Goal: Task Accomplishment & Management: Use online tool/utility

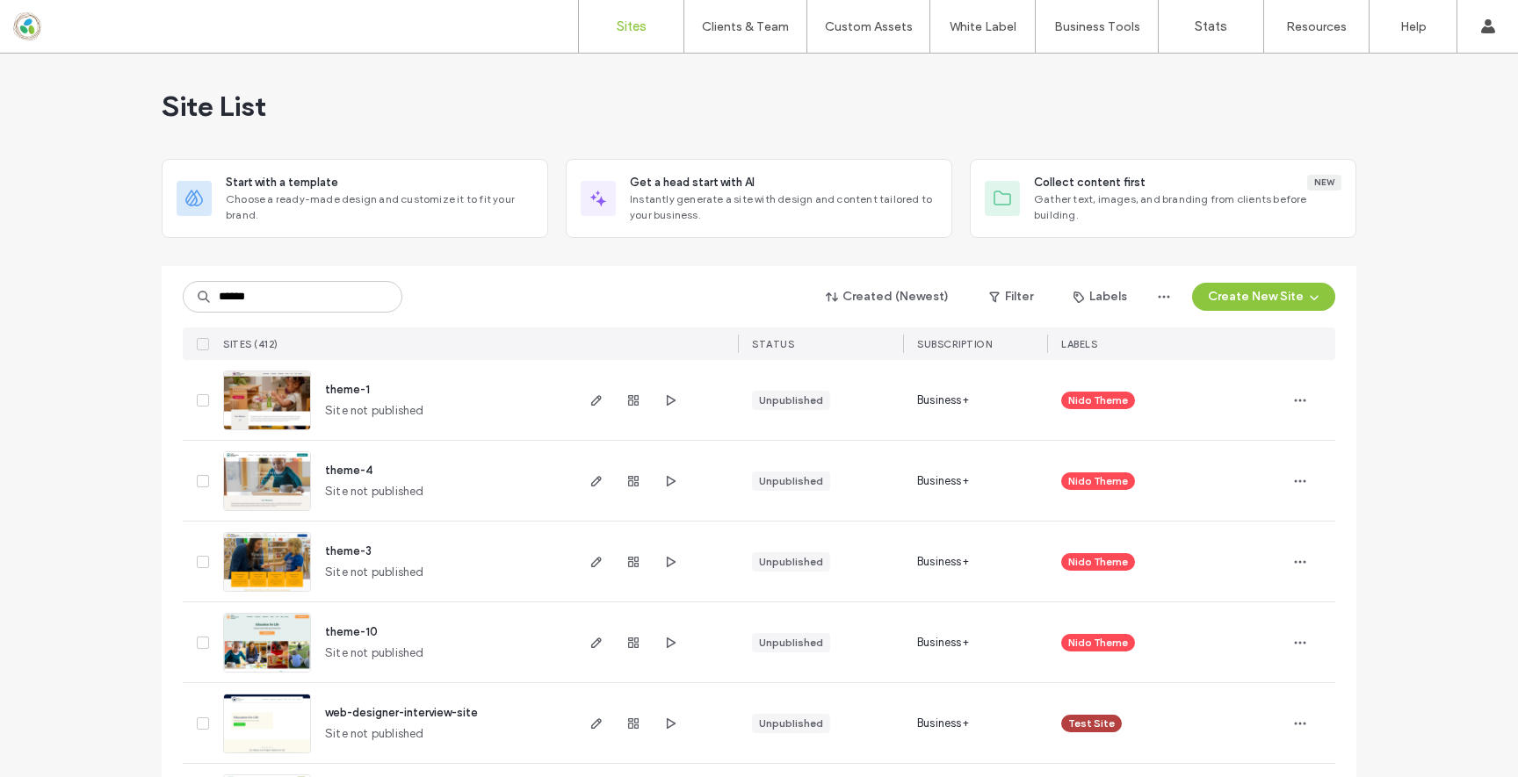
type input "******"
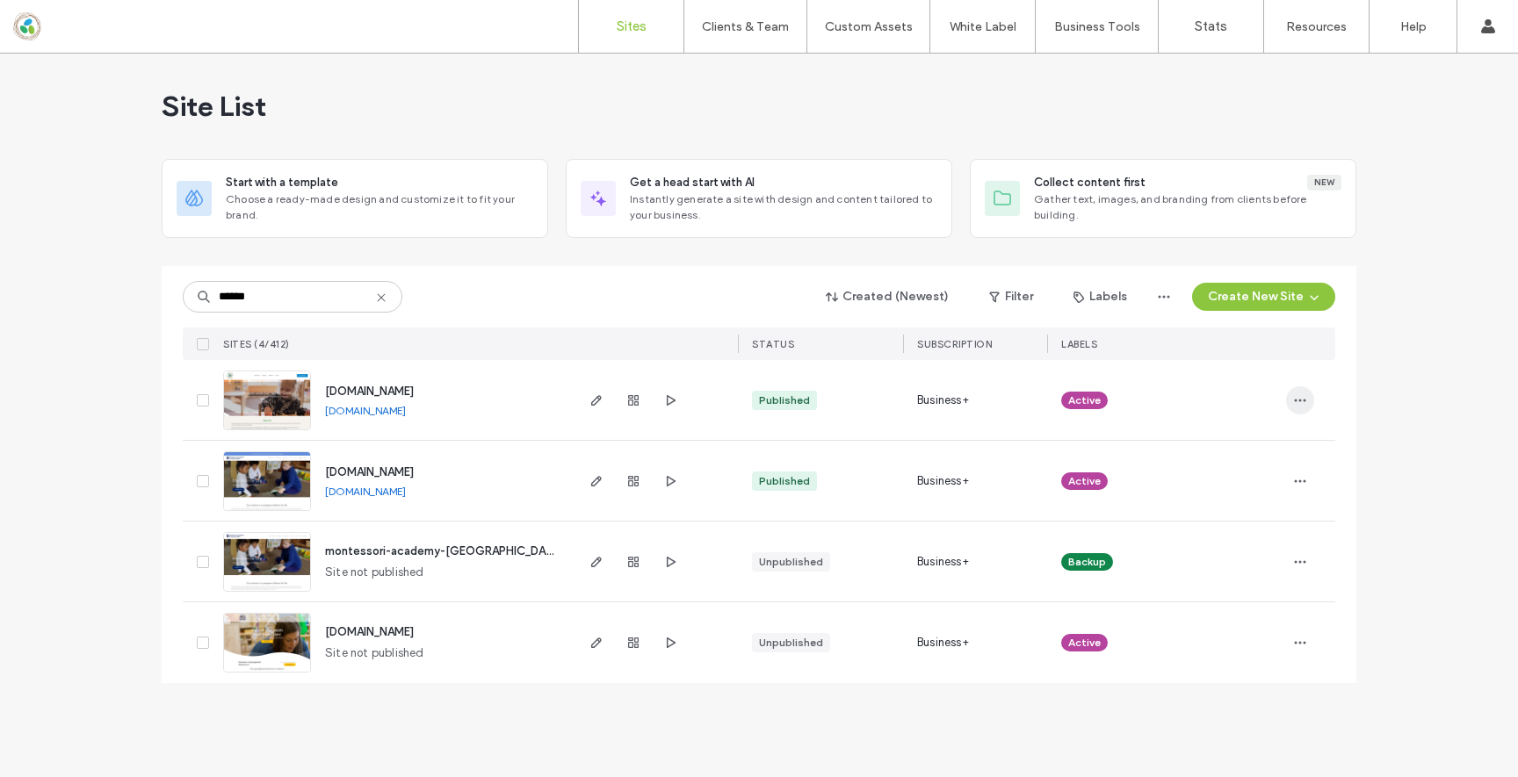
click at [1302, 401] on icon "button" at bounding box center [1300, 401] width 14 height 14
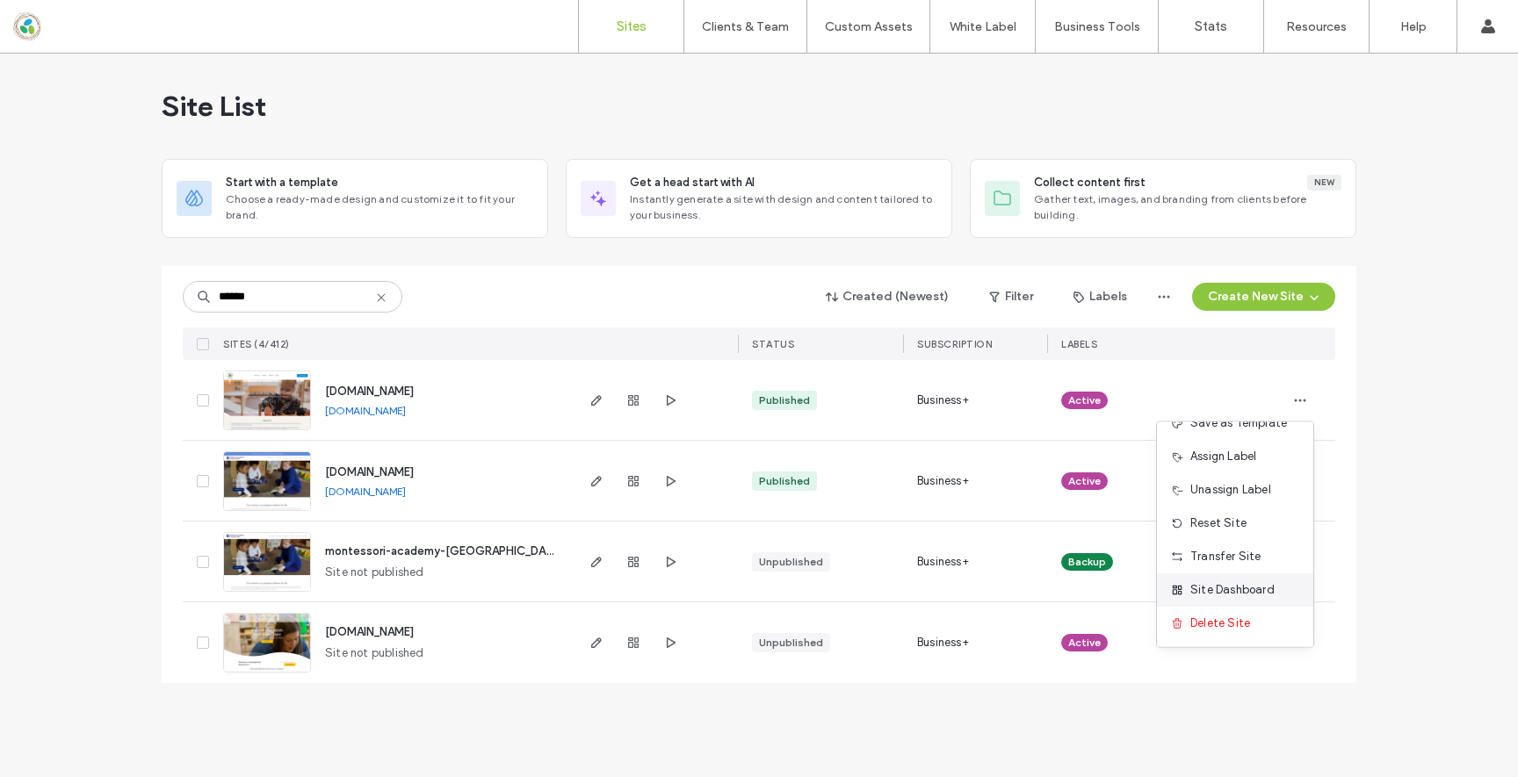
click at [1240, 576] on div "Site Dashboard" at bounding box center [1235, 590] width 156 height 33
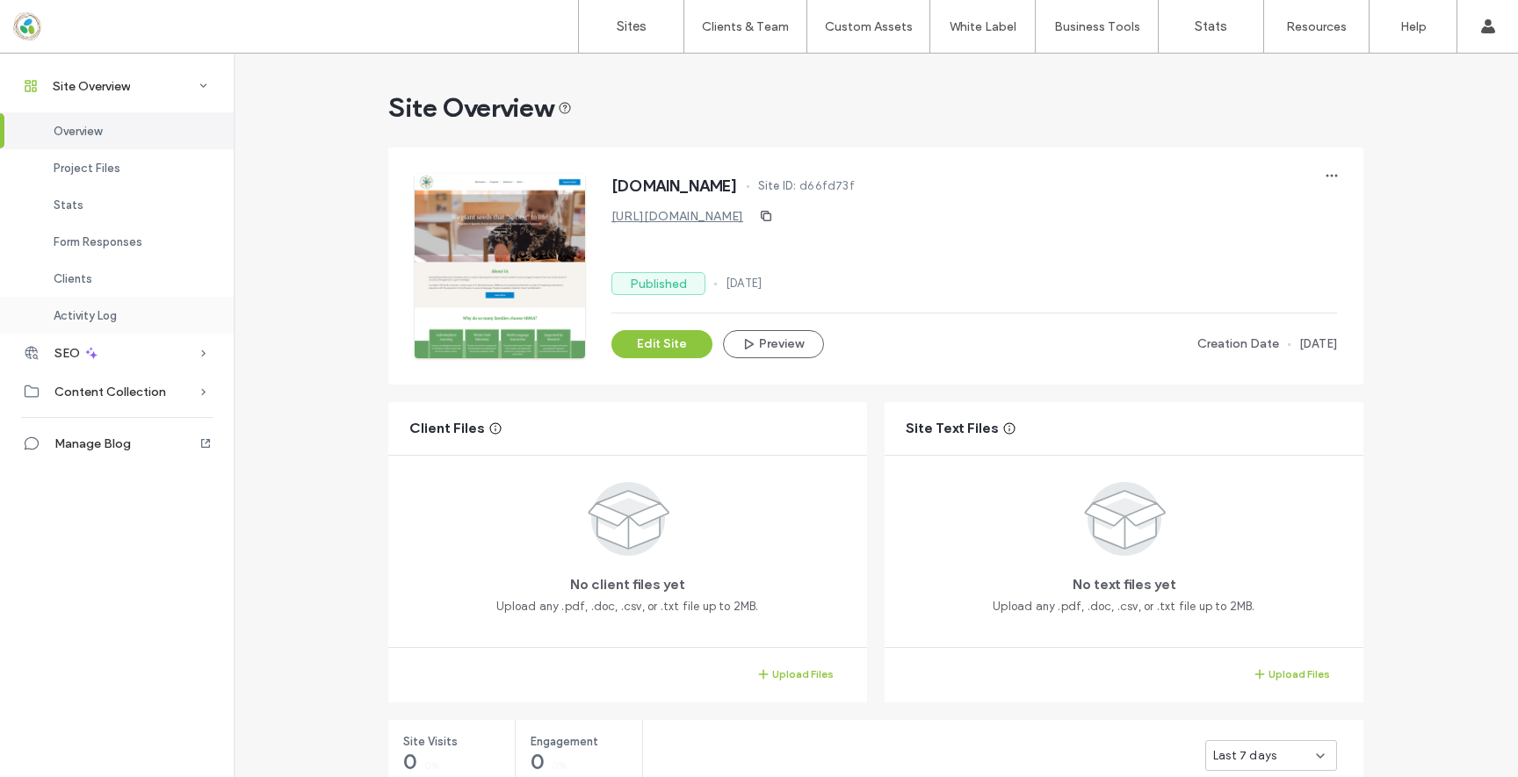
click at [58, 323] on div "Activity Log" at bounding box center [117, 315] width 234 height 37
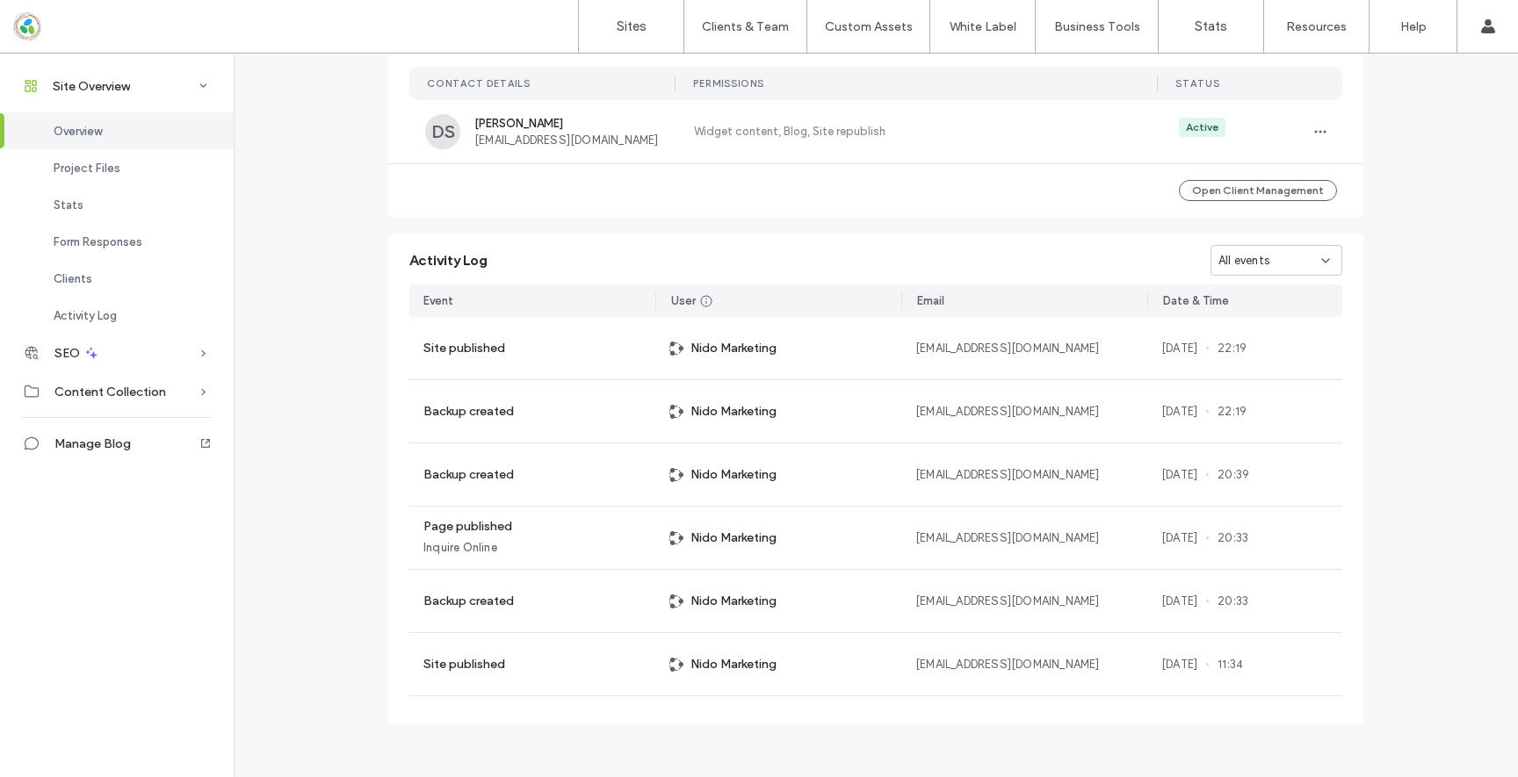
scroll to position [1475, 0]
click at [1417, 69] on label "Account settings" at bounding box center [1393, 71] width 91 height 13
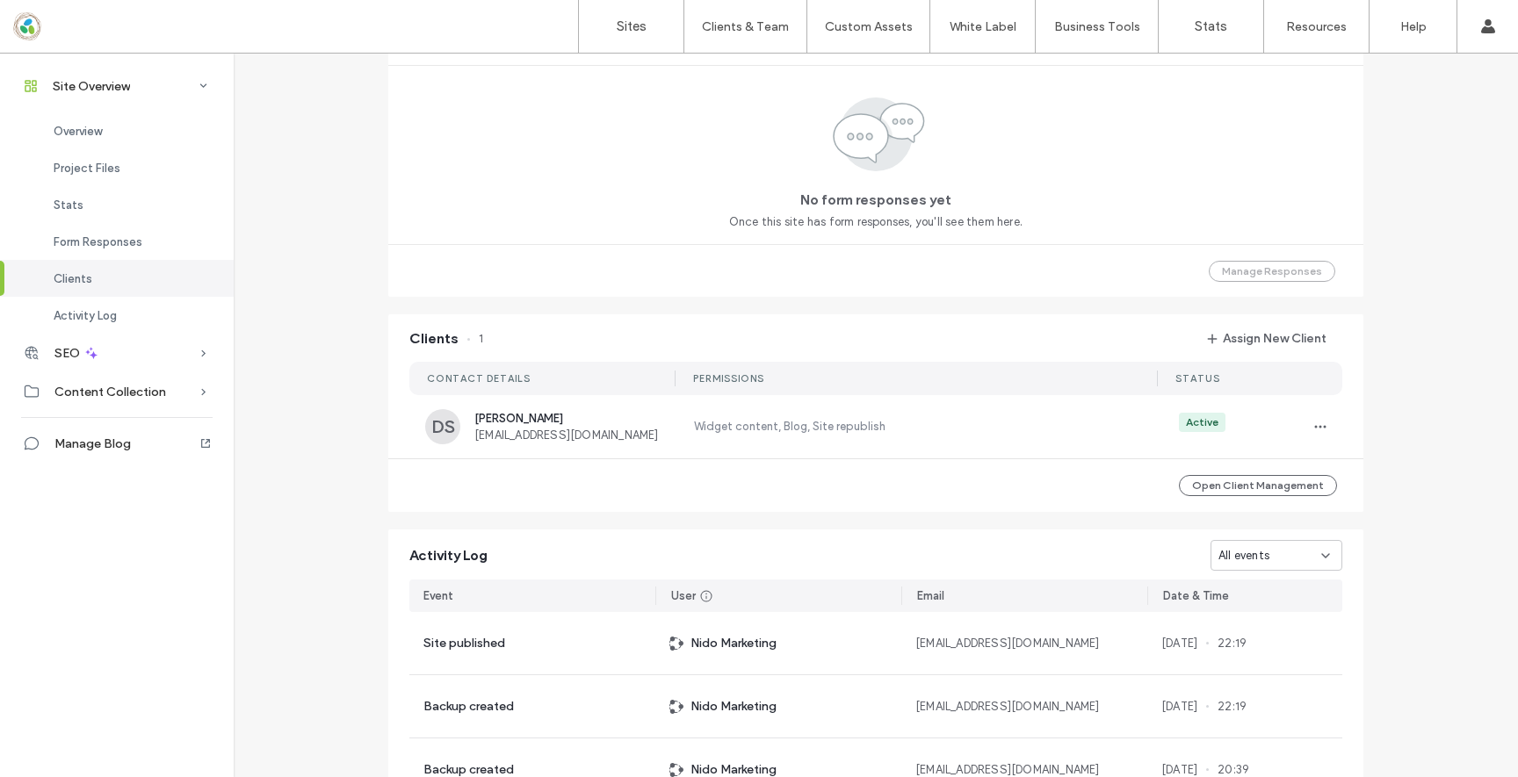
scroll to position [1475, 0]
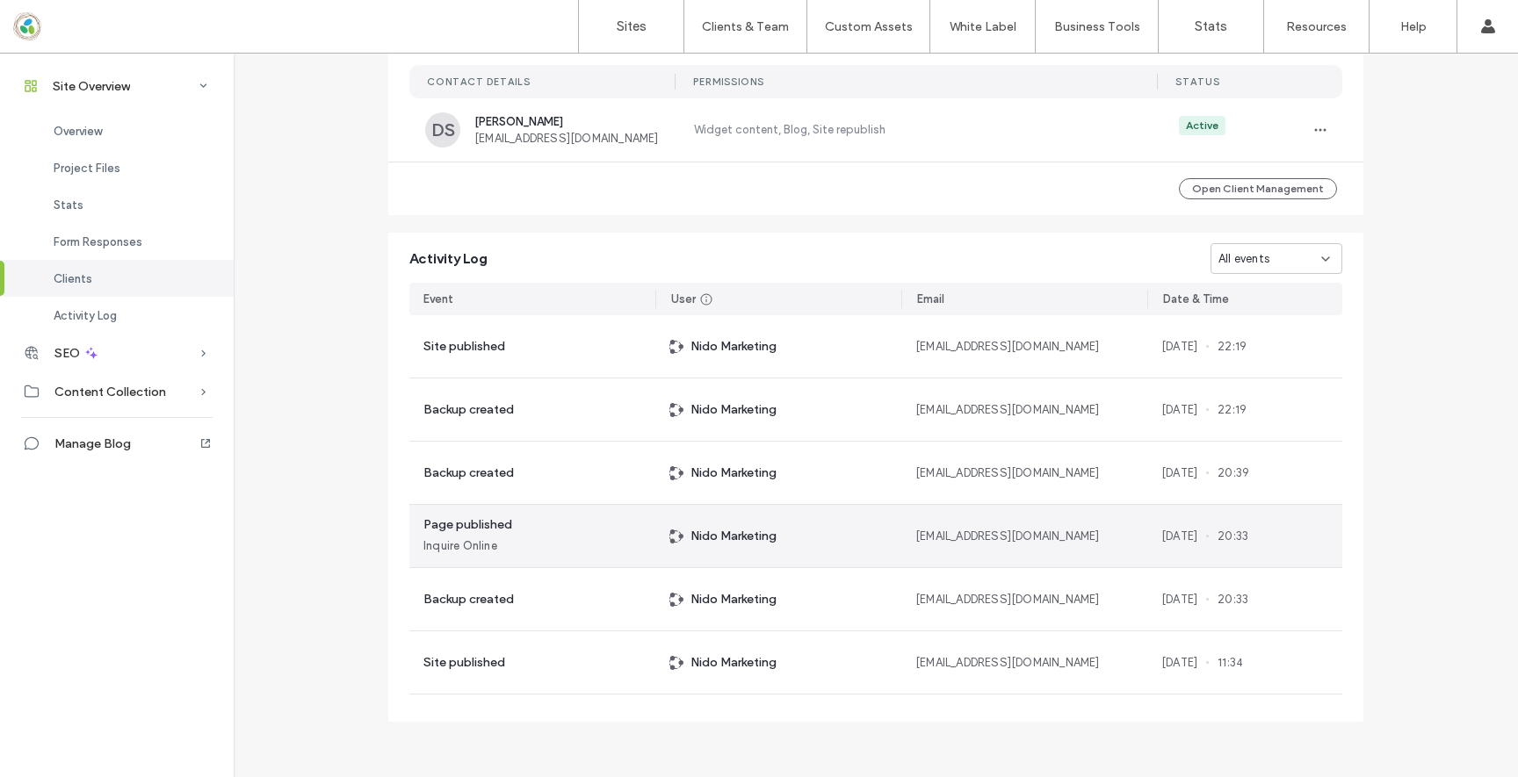
scroll to position [278, 0]
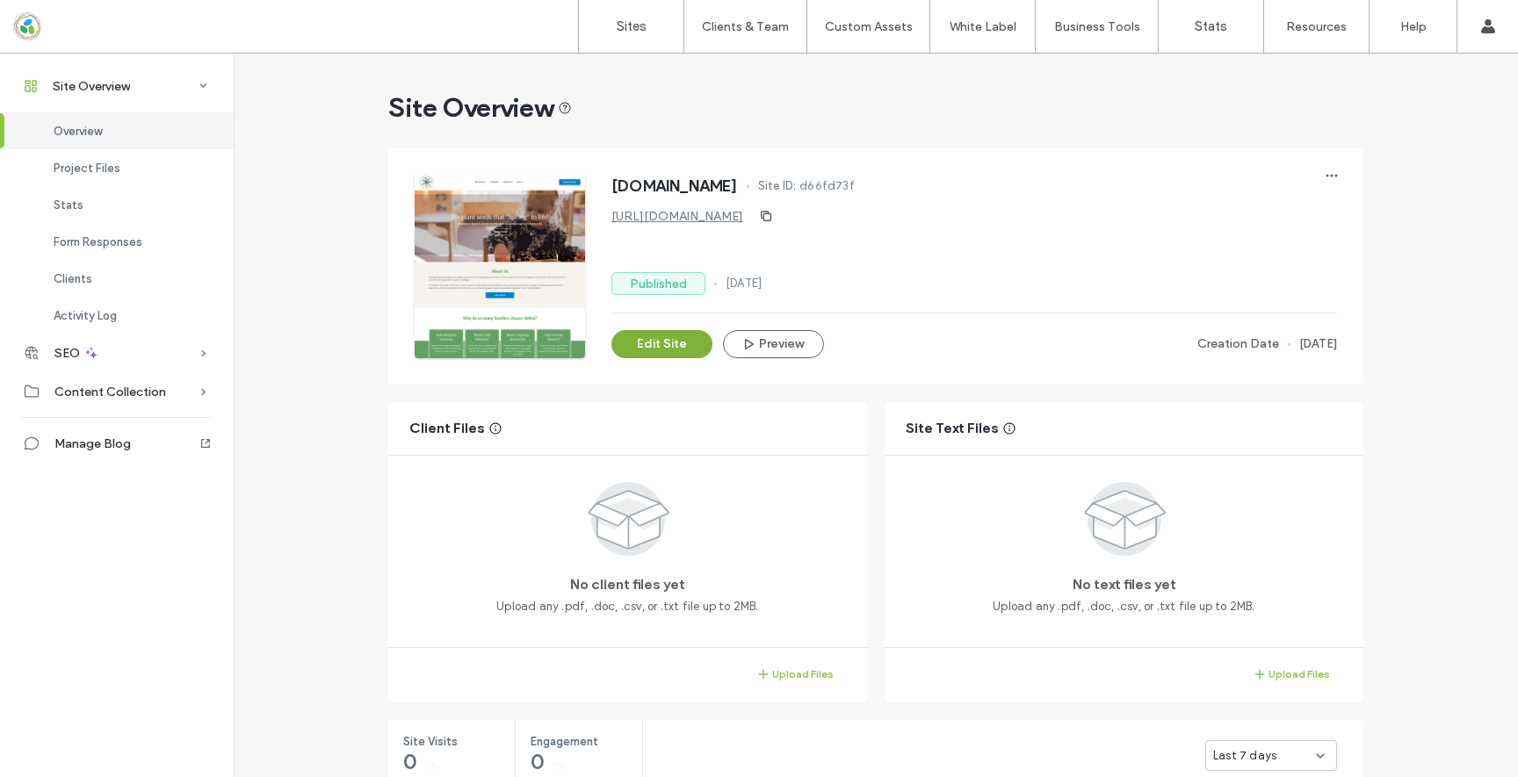
click at [655, 336] on button "Edit Site" at bounding box center [661, 344] width 101 height 28
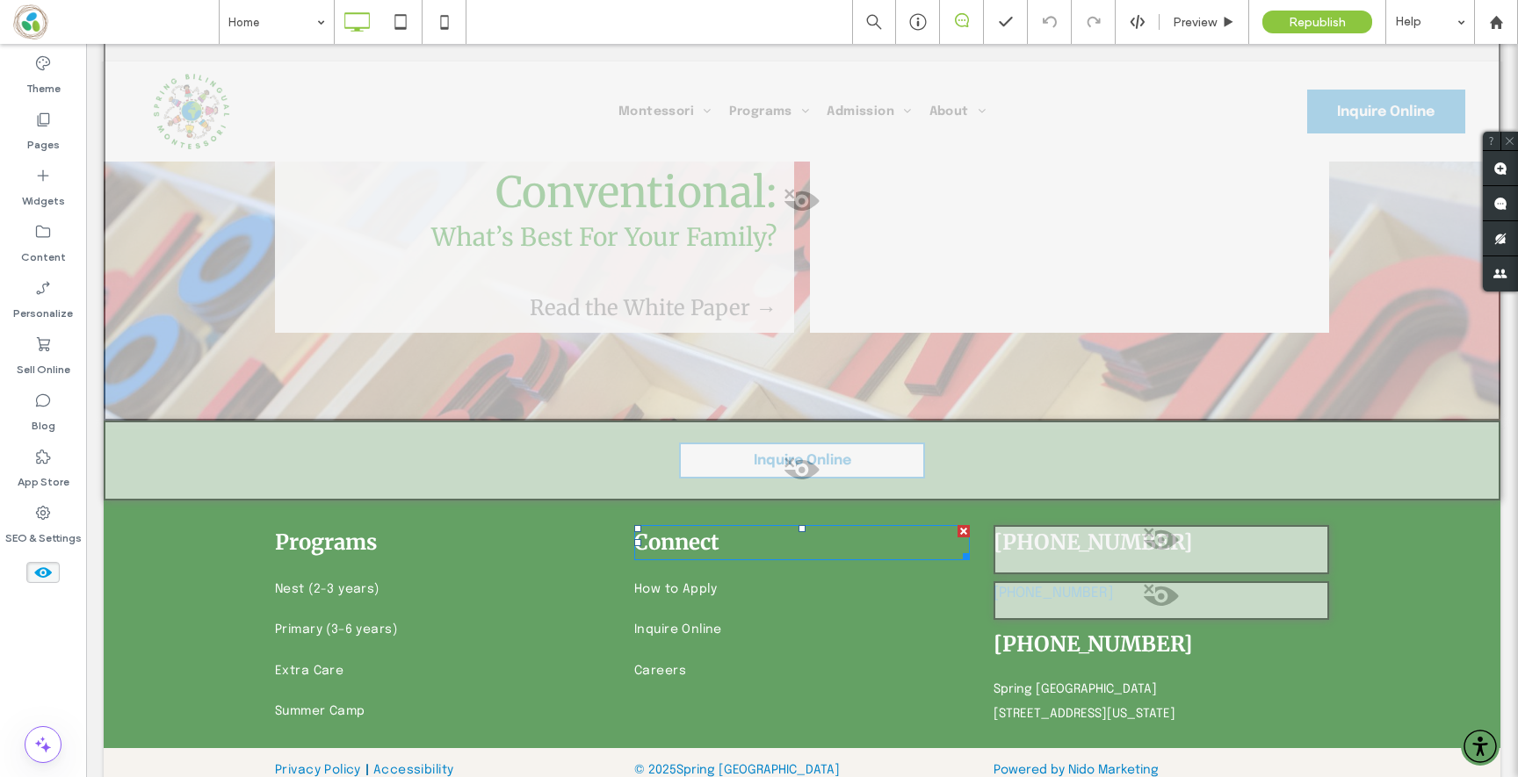
scroll to position [4026, 0]
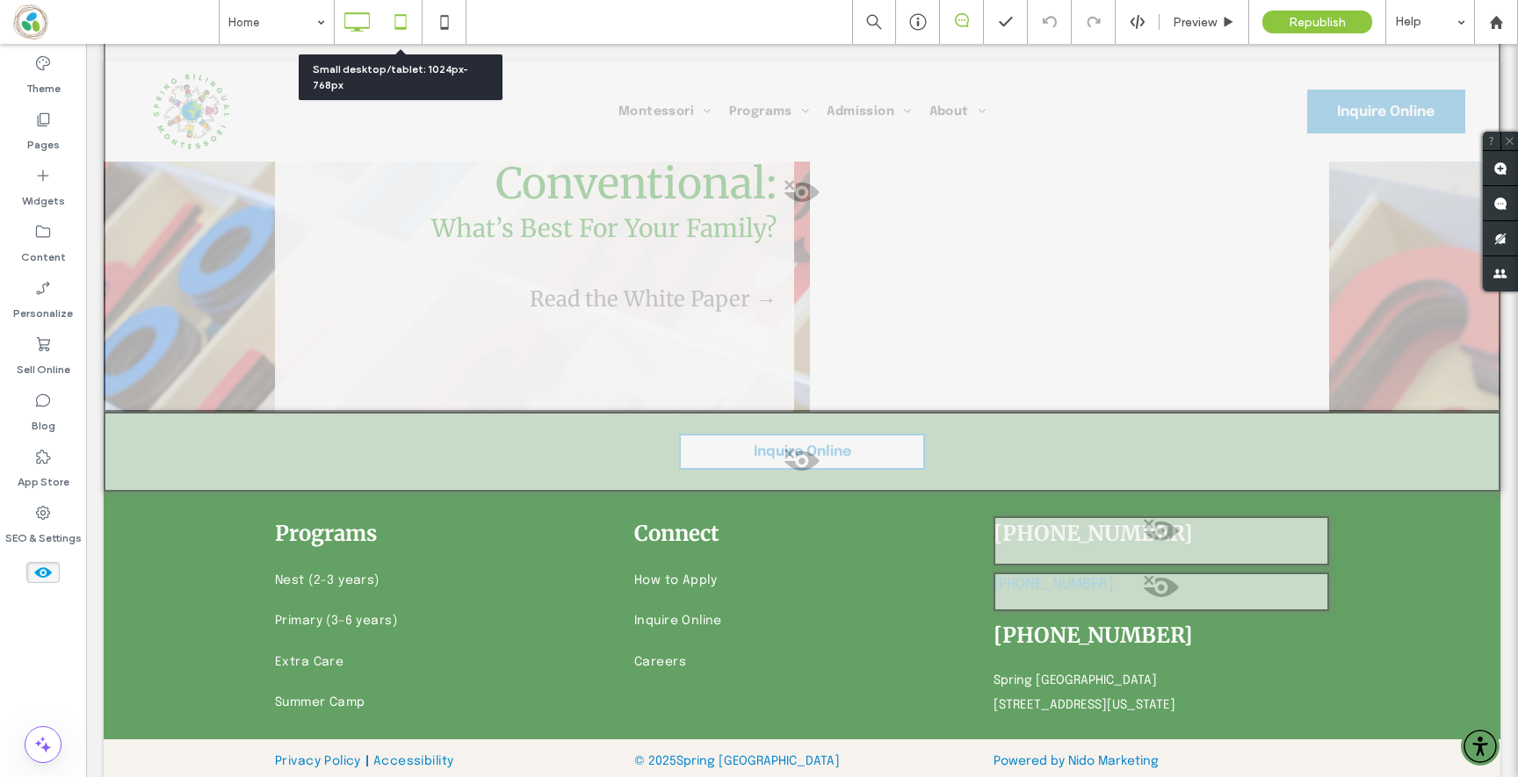
click at [390, 22] on icon at bounding box center [400, 21] width 35 height 35
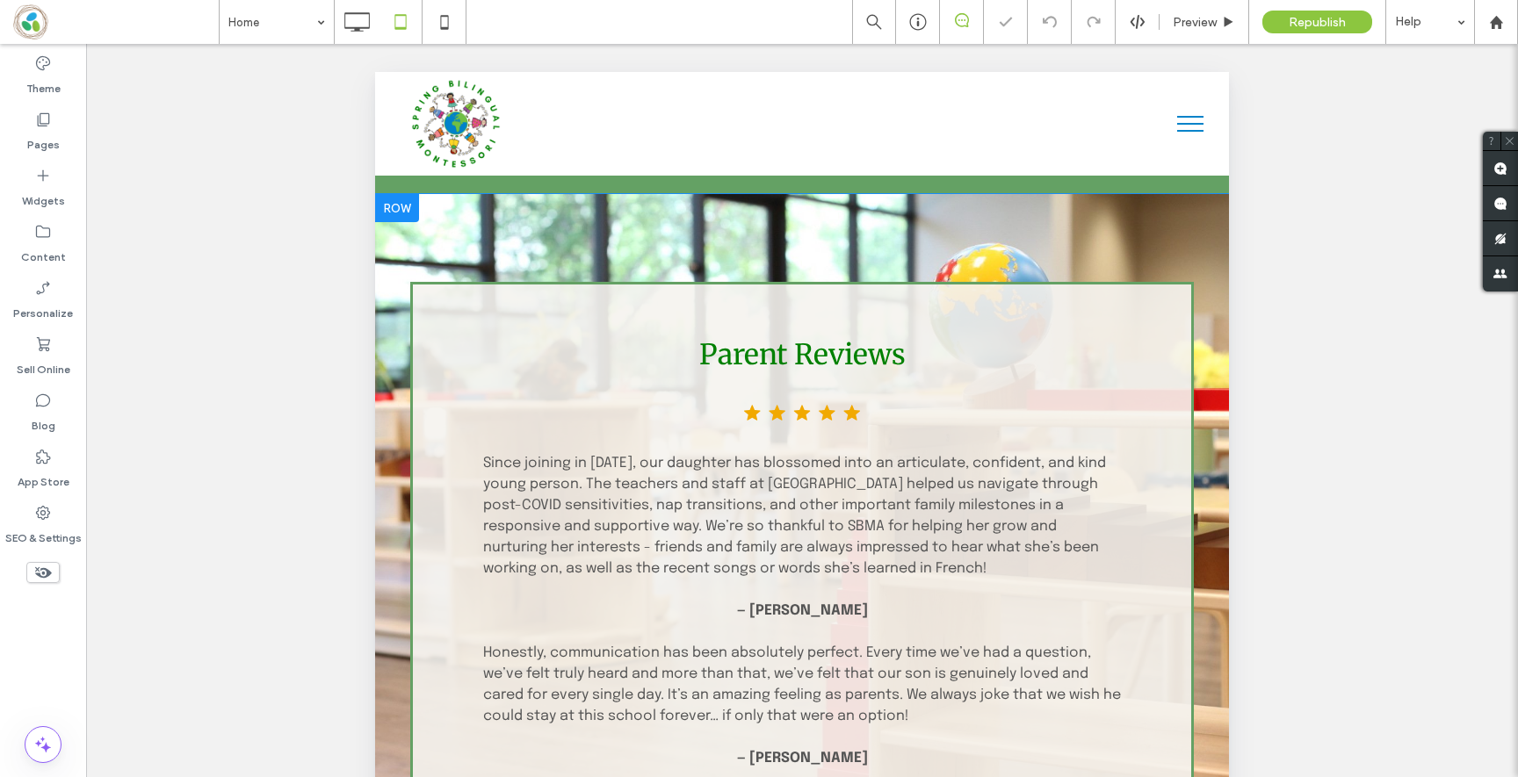
scroll to position [447, 0]
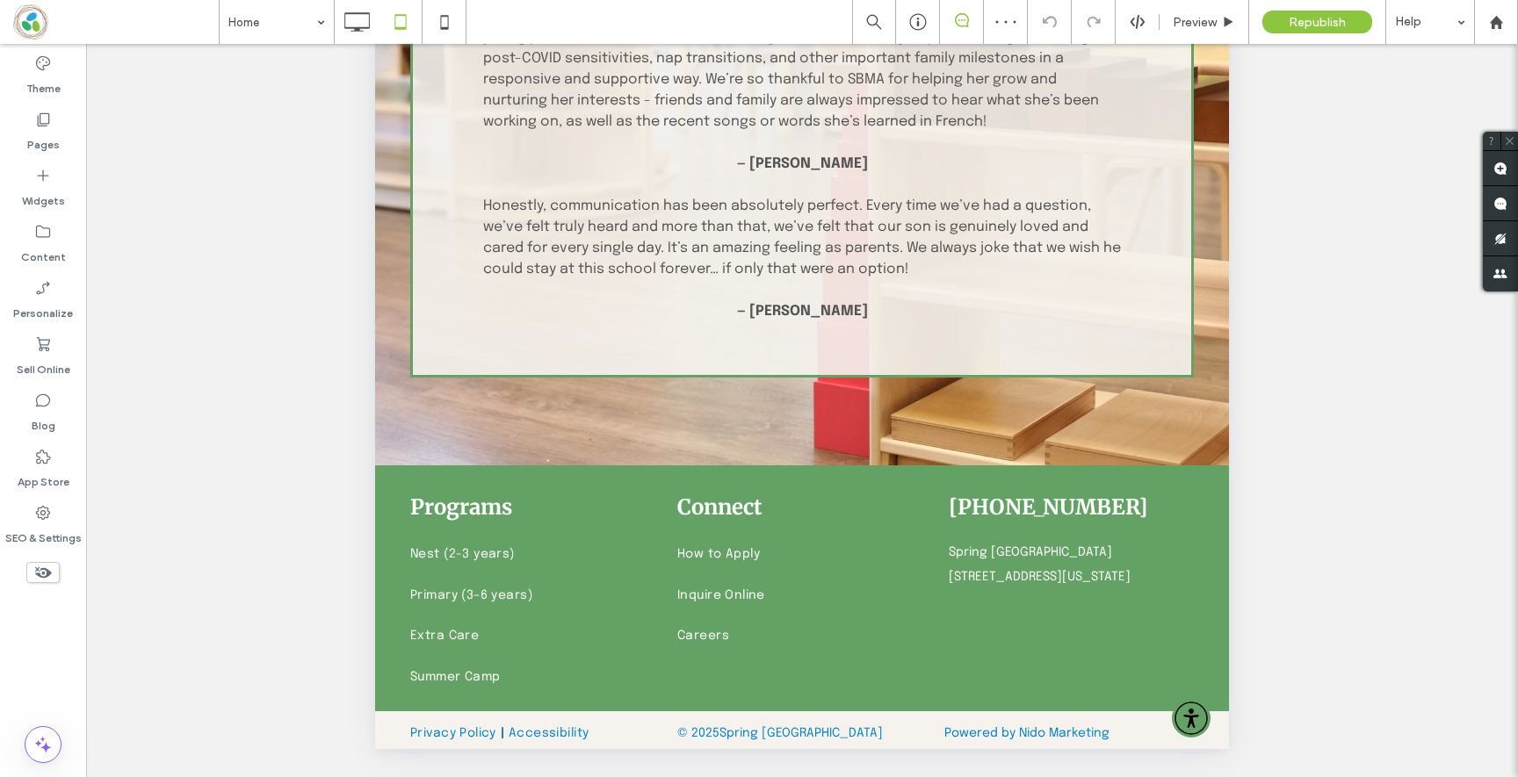
click at [59, 568] on div at bounding box center [43, 572] width 86 height 39
click at [57, 568] on span at bounding box center [42, 572] width 33 height 21
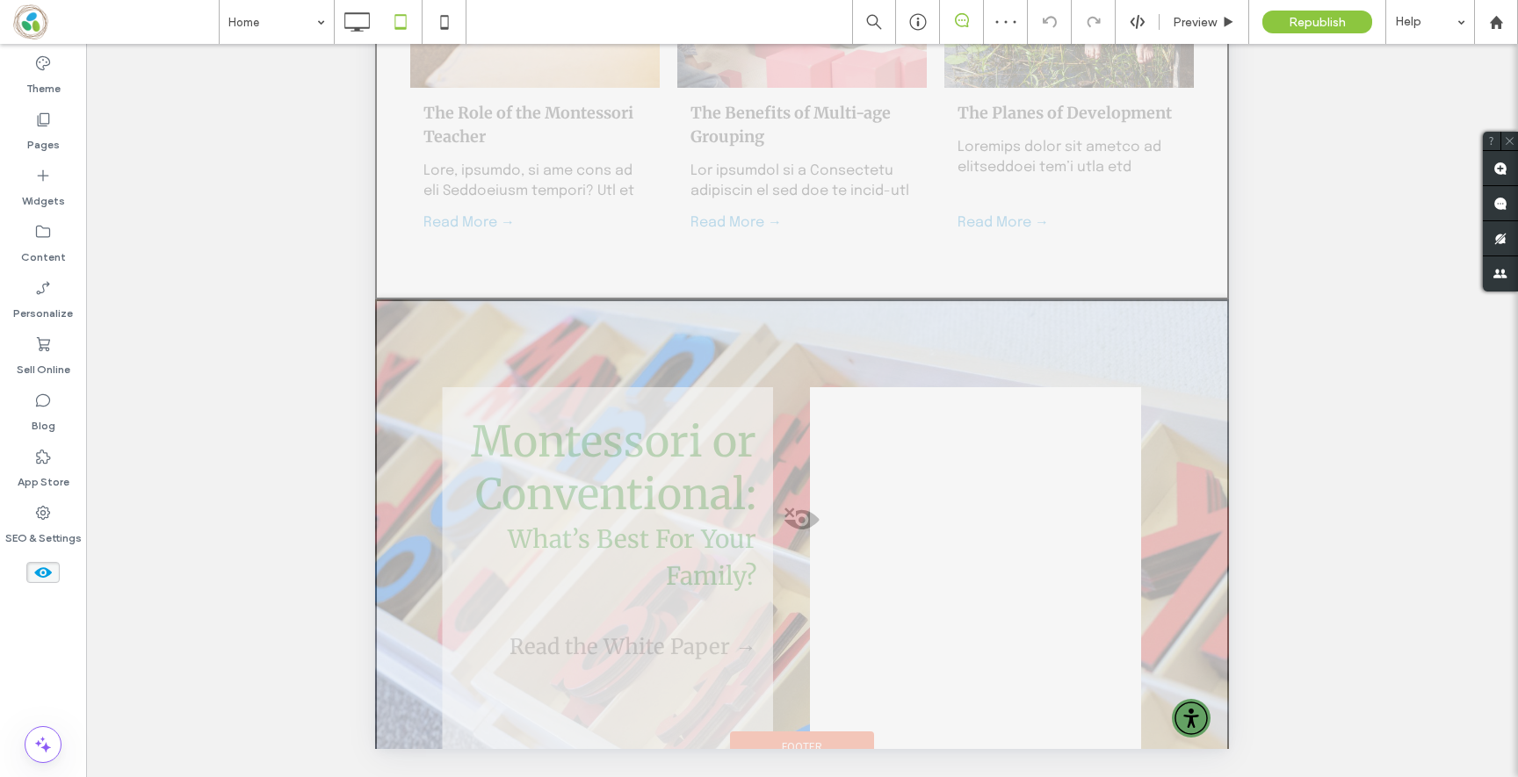
scroll to position [3812, 0]
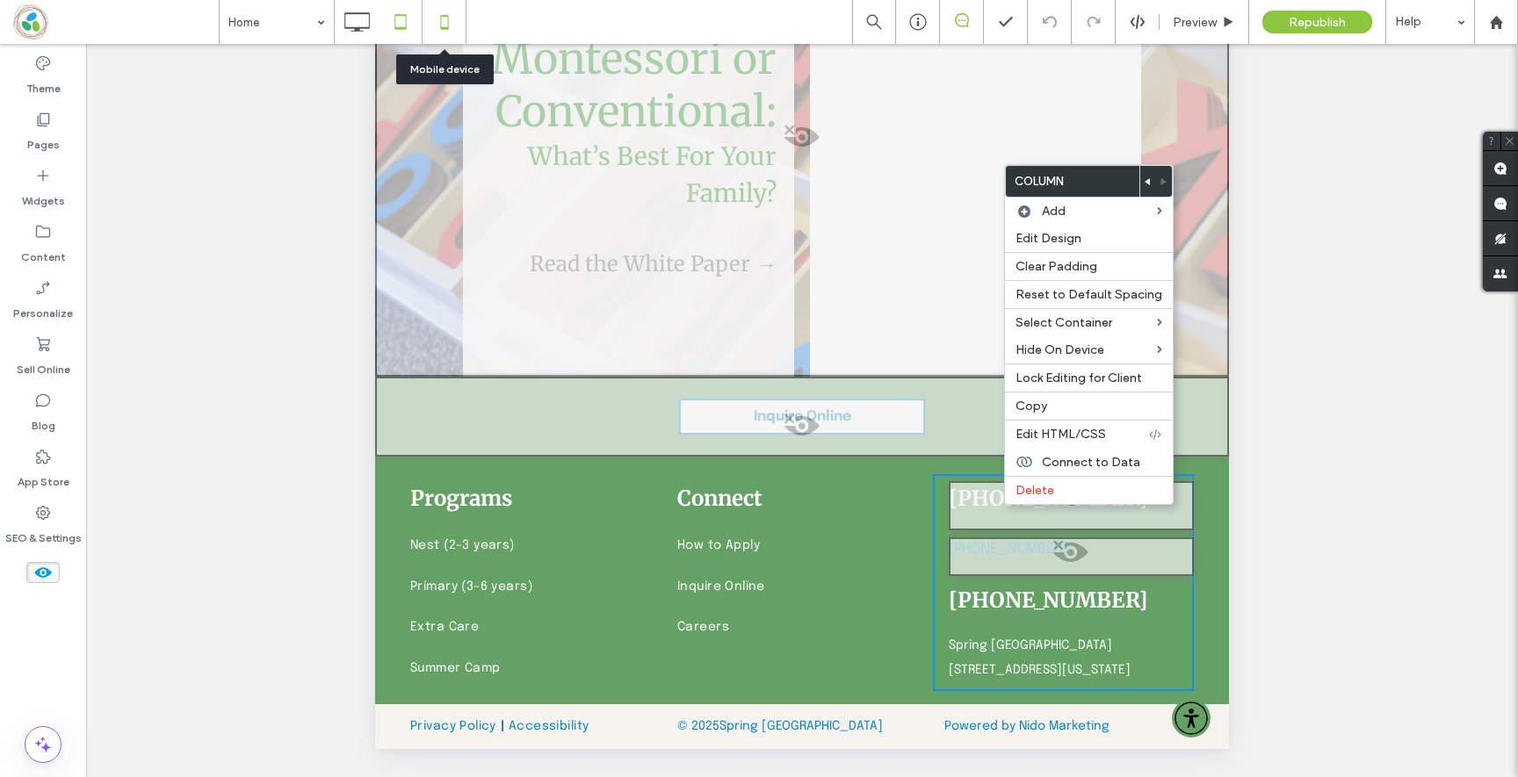
click at [456, 12] on icon at bounding box center [444, 21] width 35 height 35
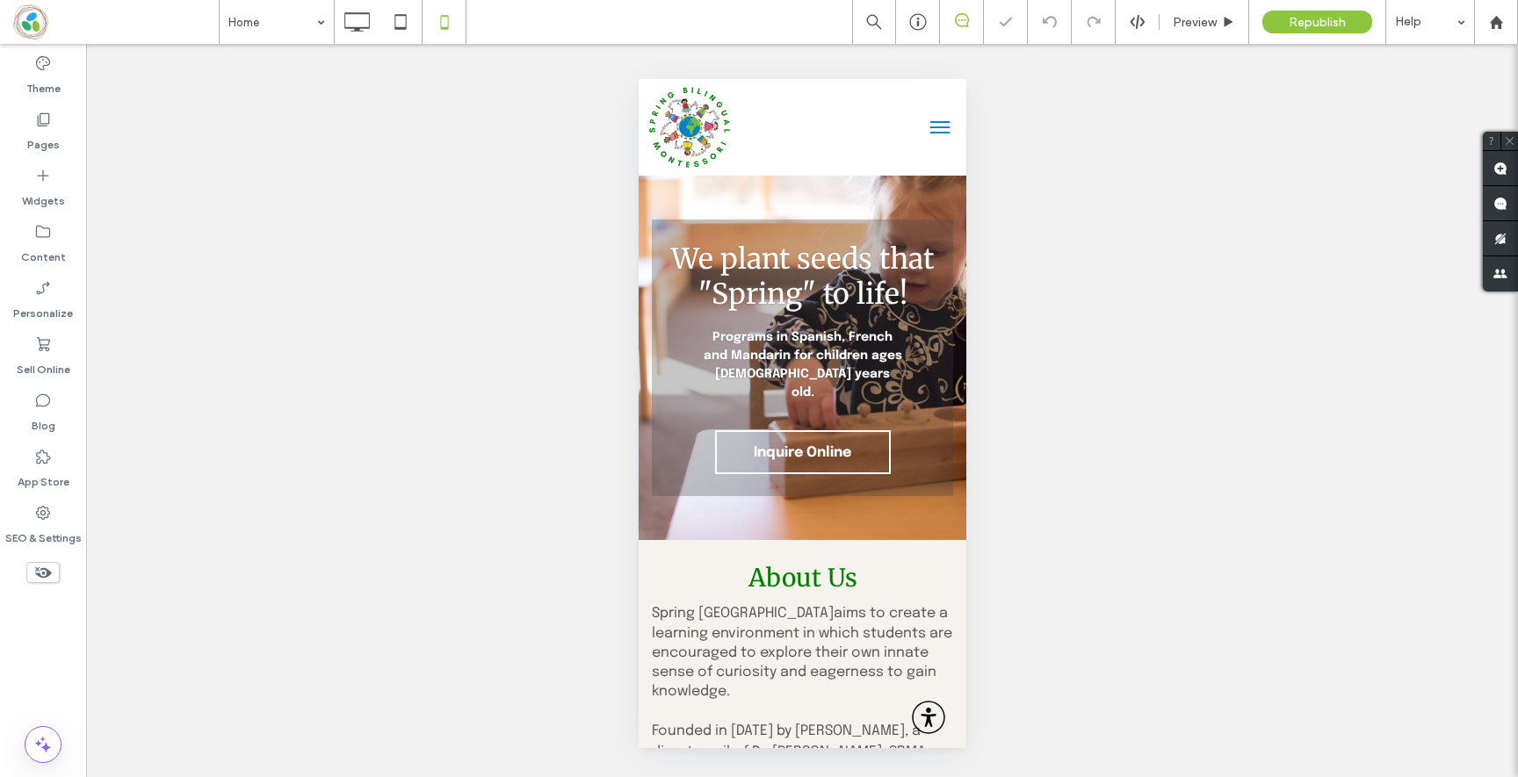
scroll to position [5169, 0]
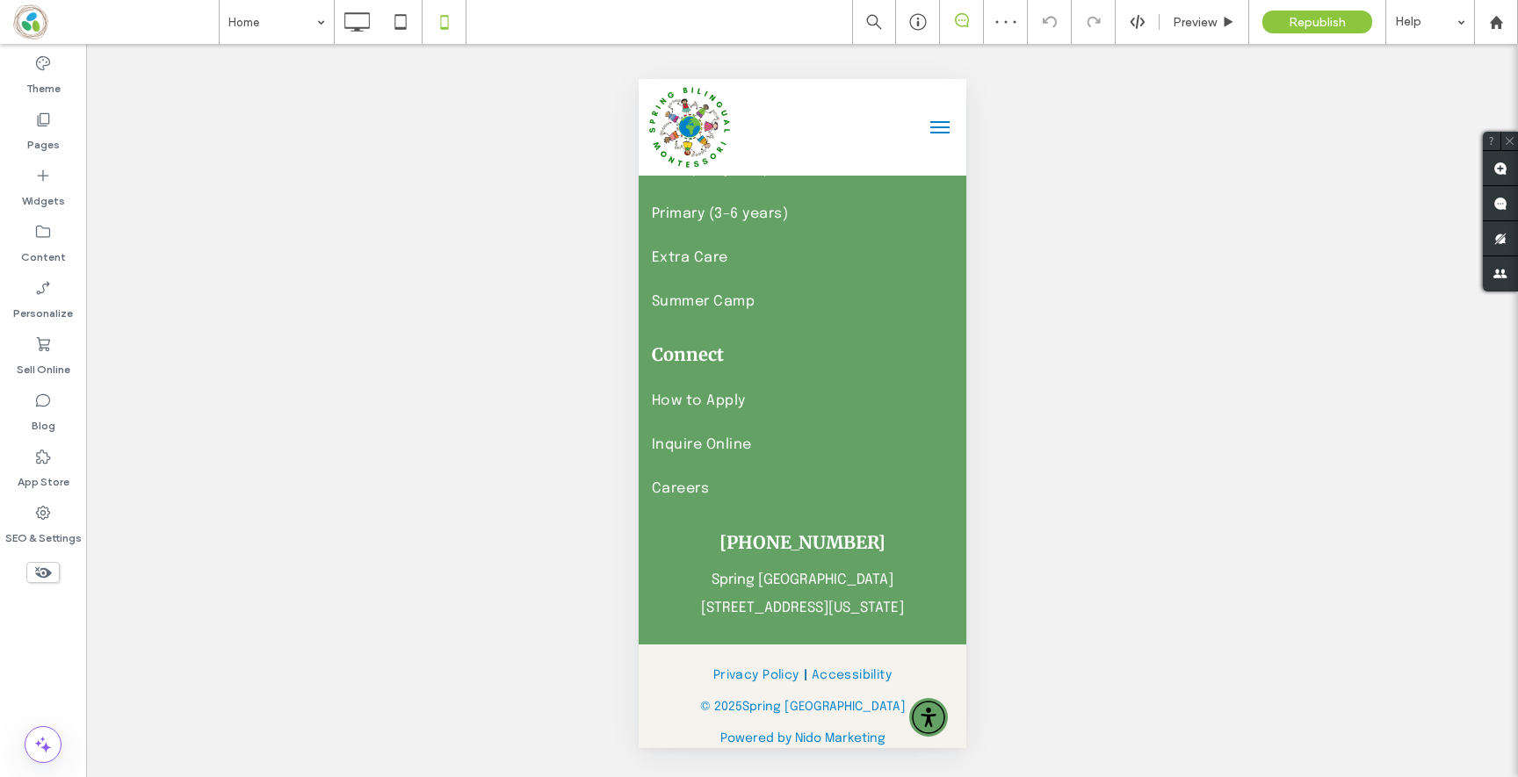
click at [54, 575] on span at bounding box center [42, 572] width 33 height 21
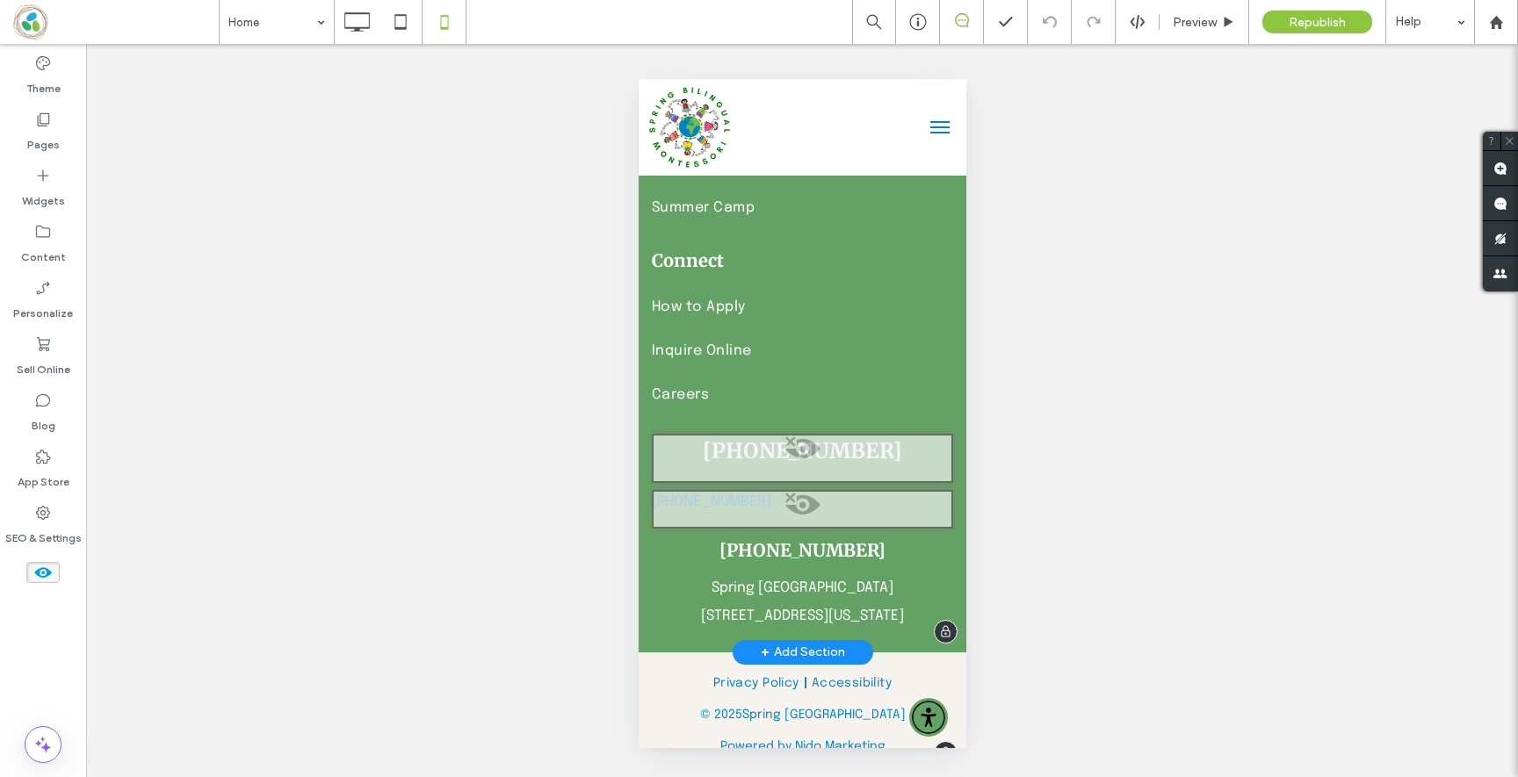
scroll to position [7153, 0]
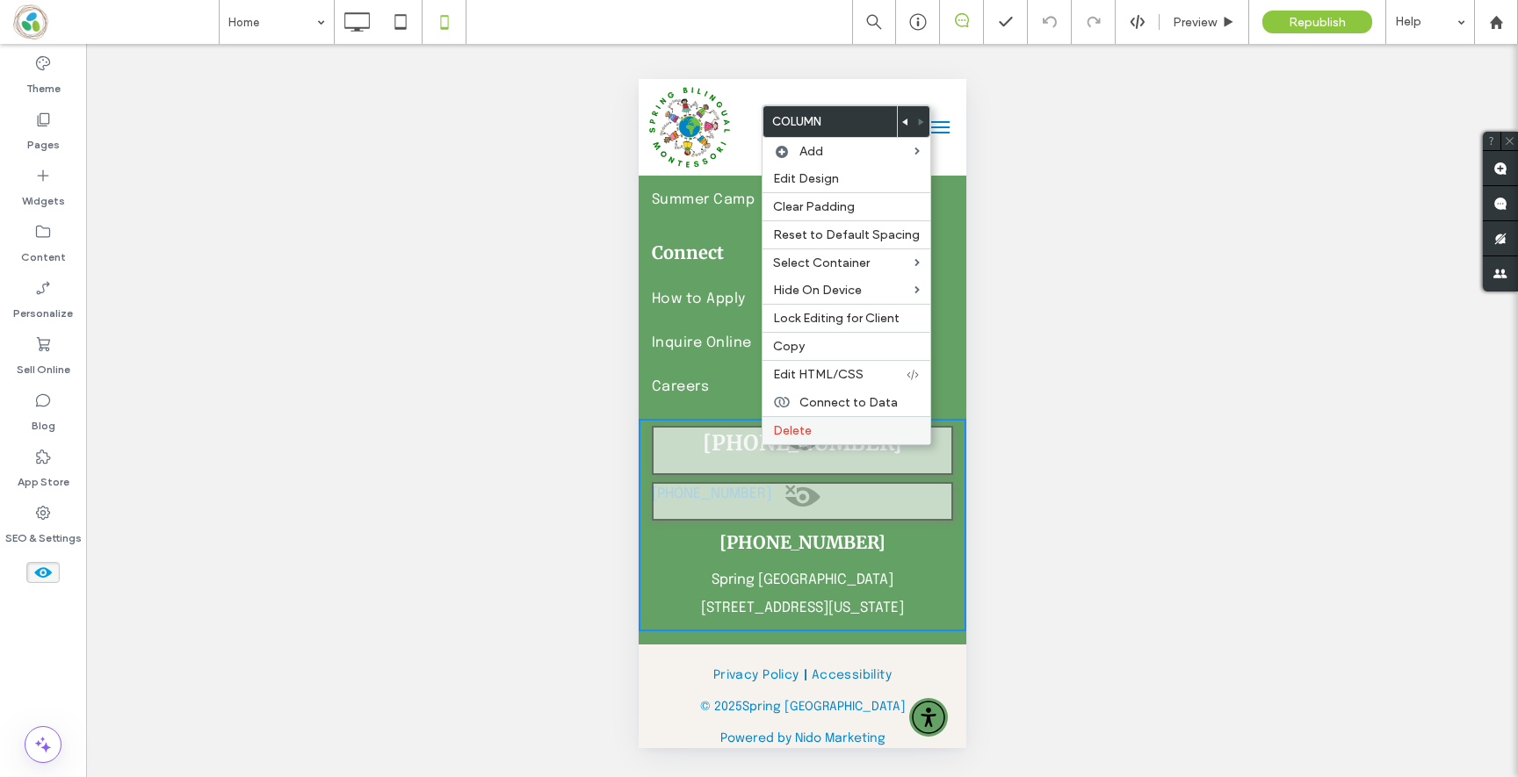
click at [787, 431] on span "Delete" at bounding box center [792, 430] width 39 height 15
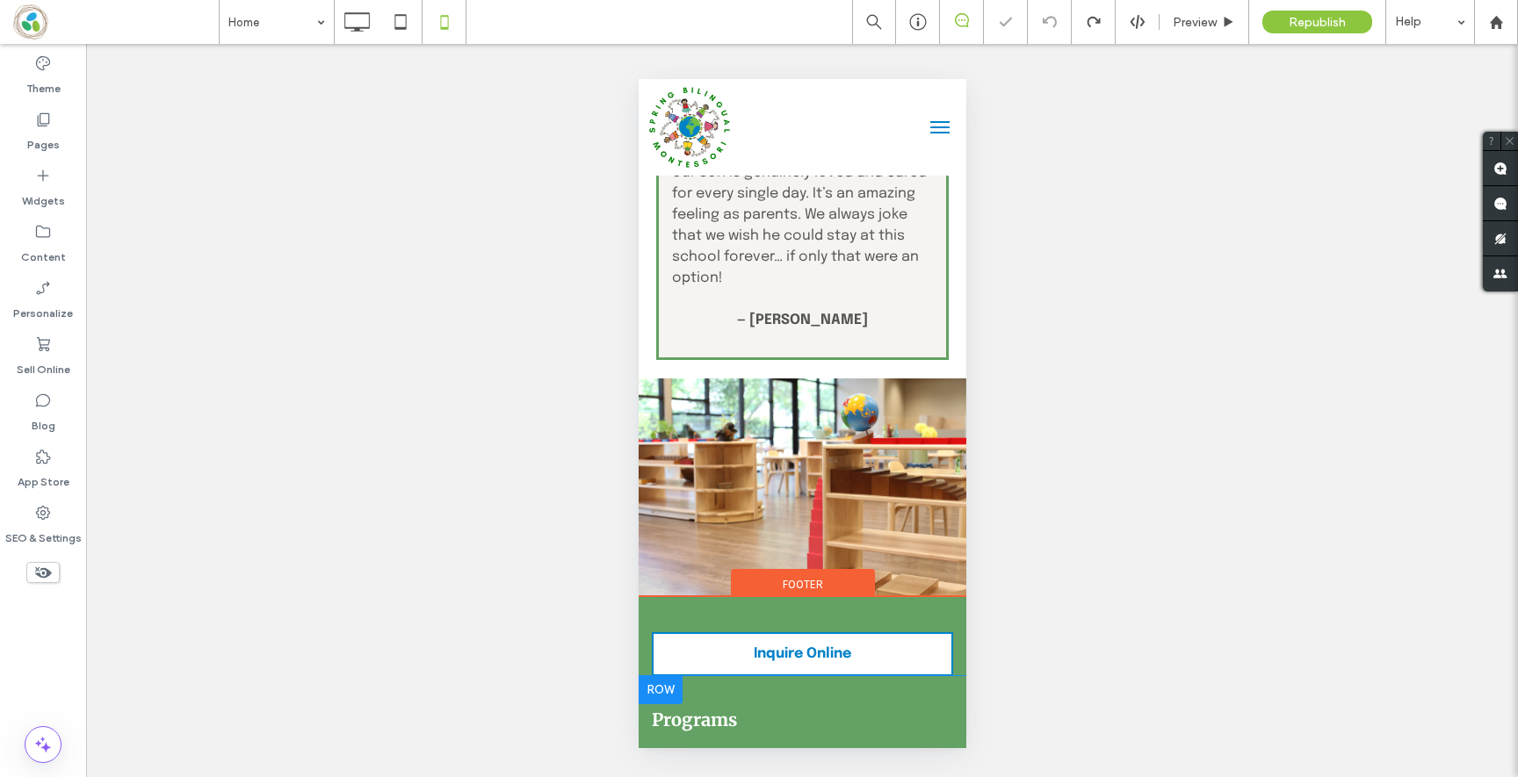
scroll to position [5169, 0]
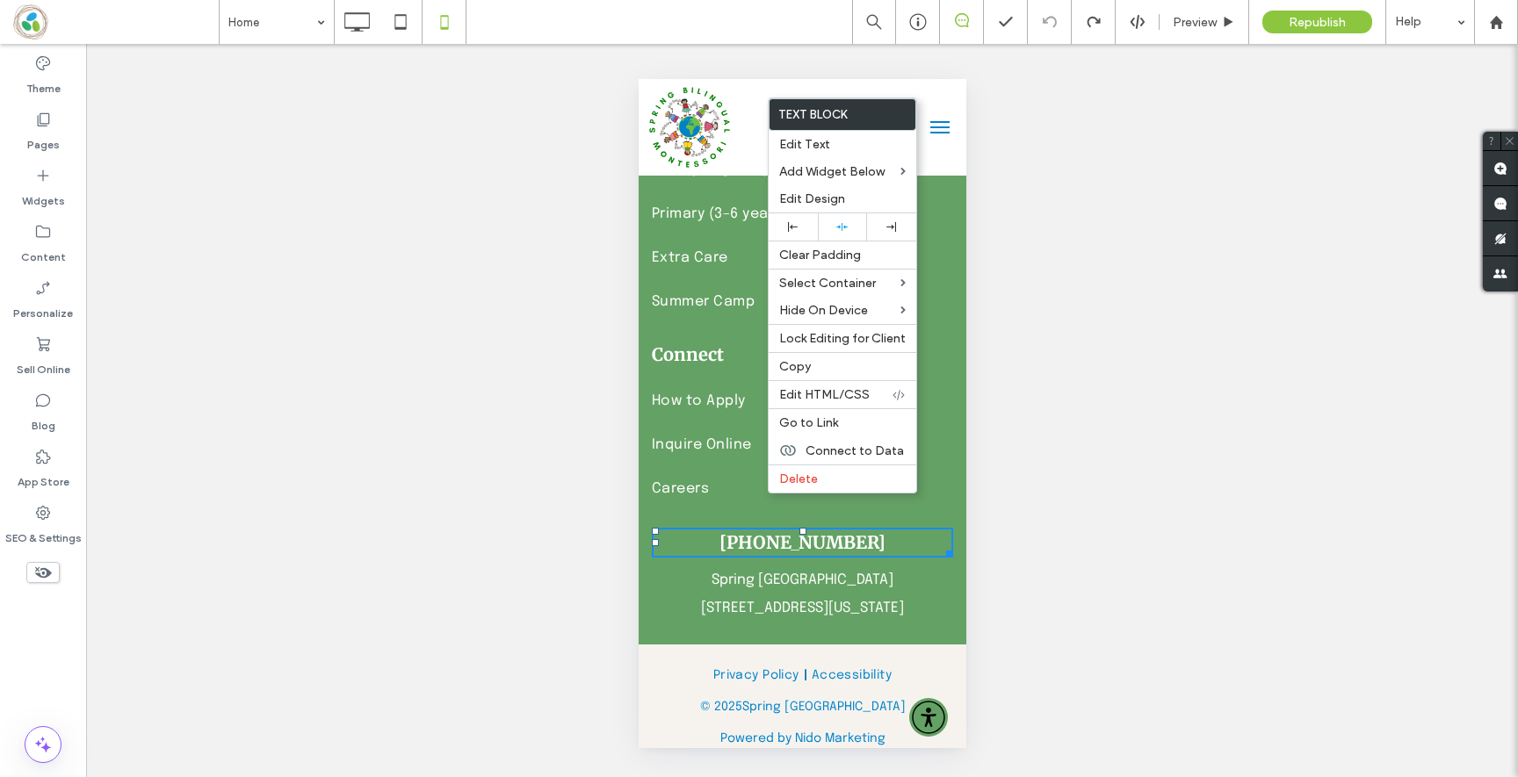
click at [34, 564] on icon at bounding box center [42, 572] width 19 height 19
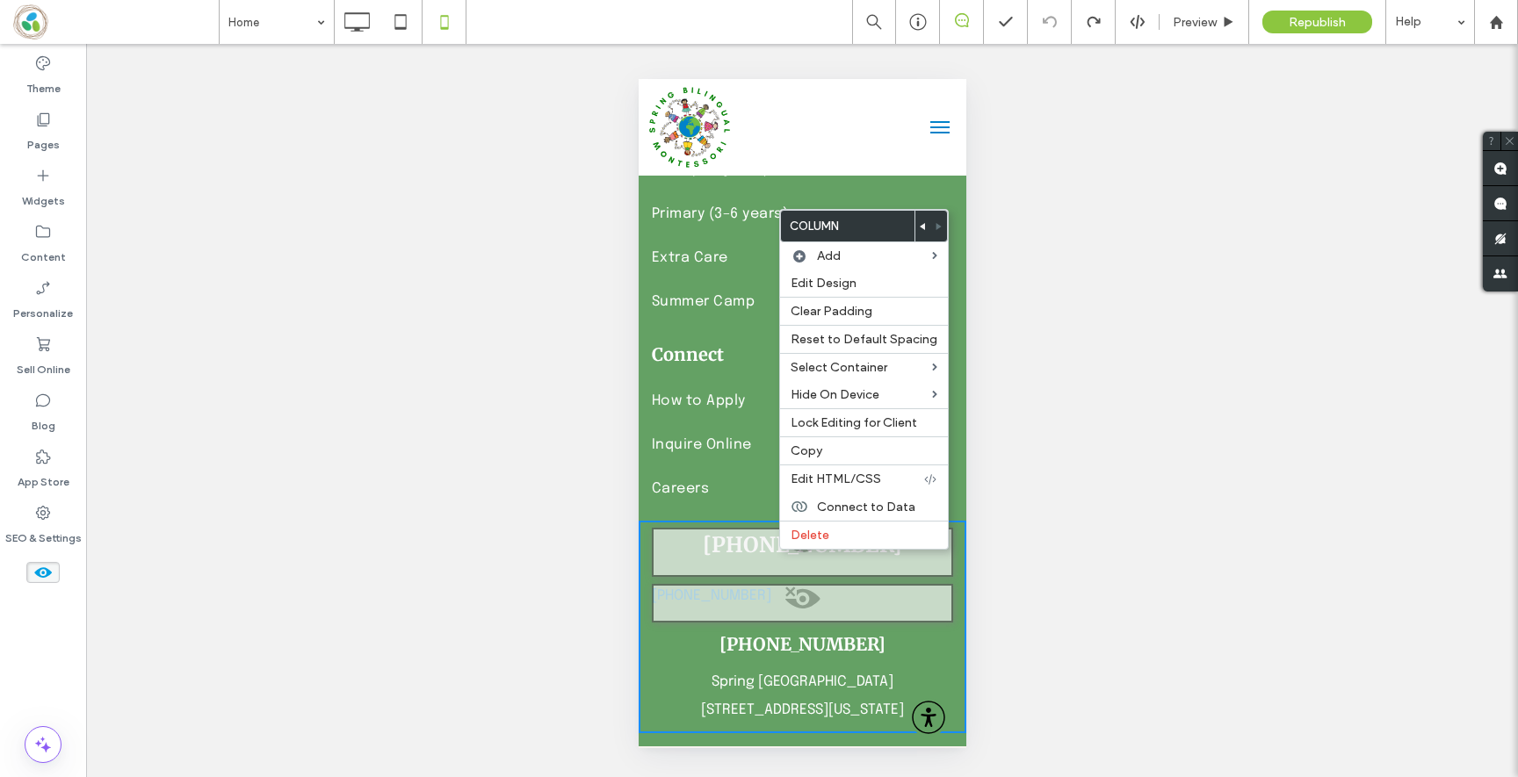
click at [423, 503] on div "Unhide? Yes Unhide? Yes Unhide? Yes Unhide? Yes Unhide? Yes Unhide? Yes Unhide?…" at bounding box center [802, 411] width 1432 height 734
click at [365, 18] on icon at bounding box center [356, 21] width 35 height 35
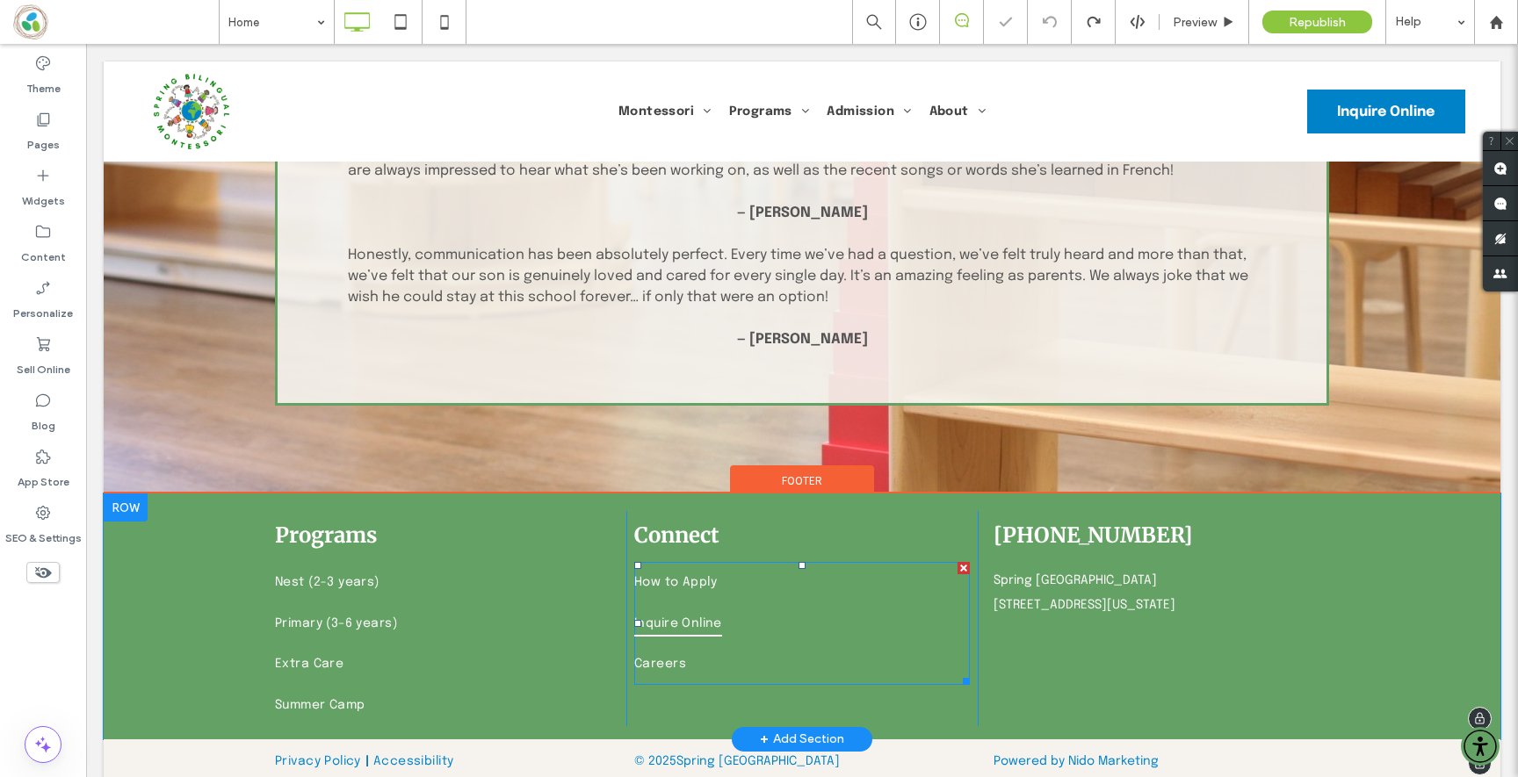
scroll to position [2872, 0]
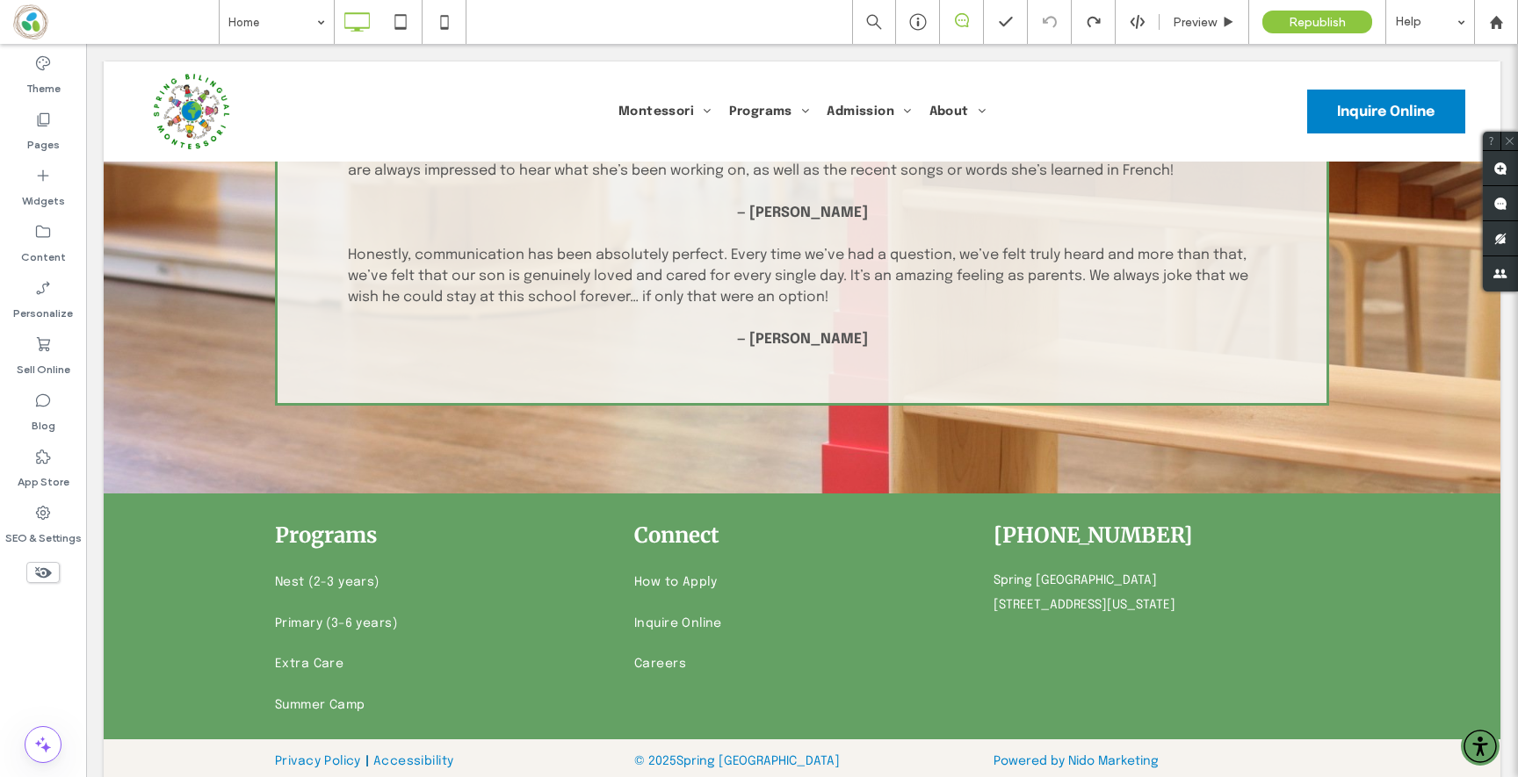
click at [36, 581] on icon at bounding box center [42, 572] width 19 height 19
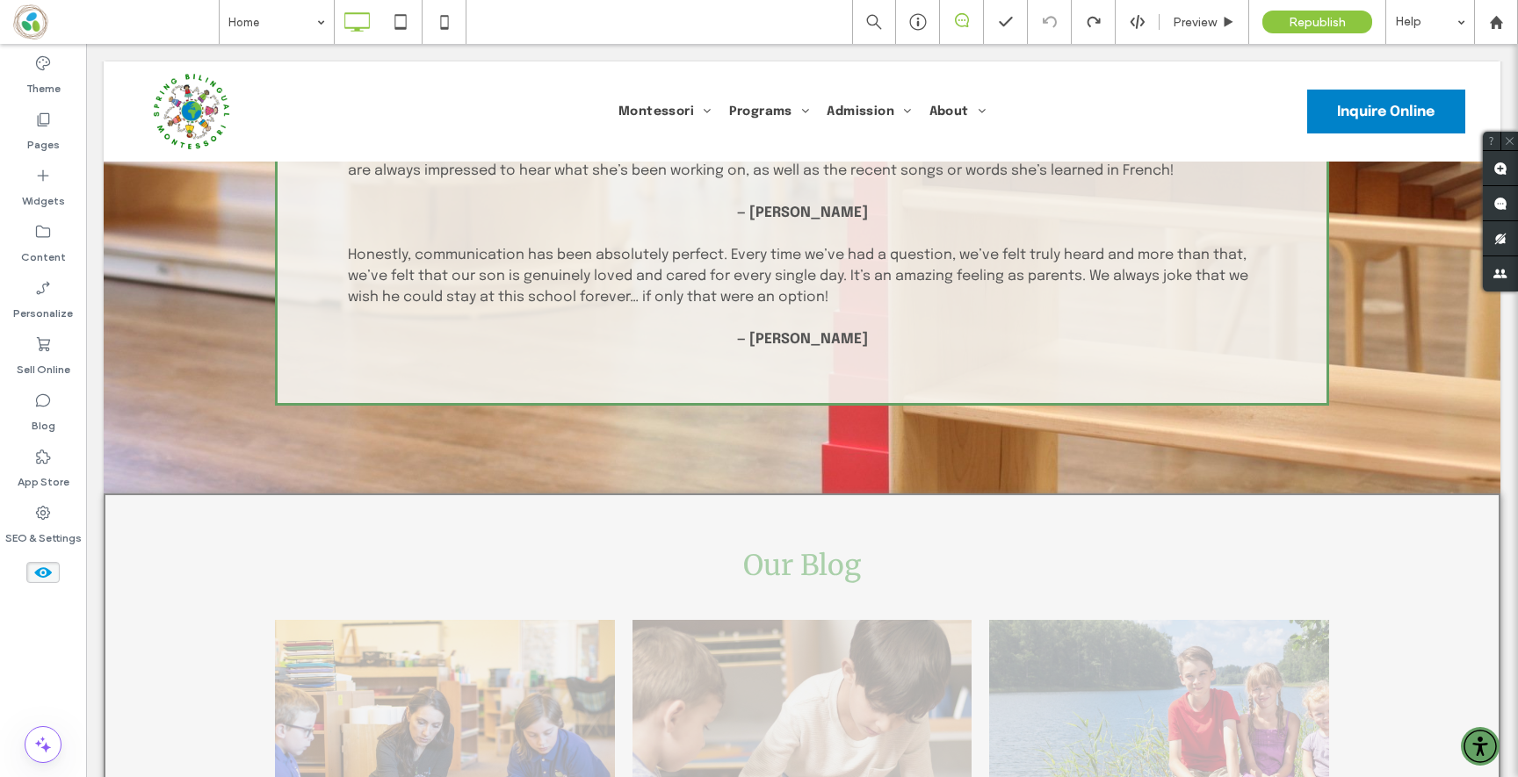
scroll to position [4026, 0]
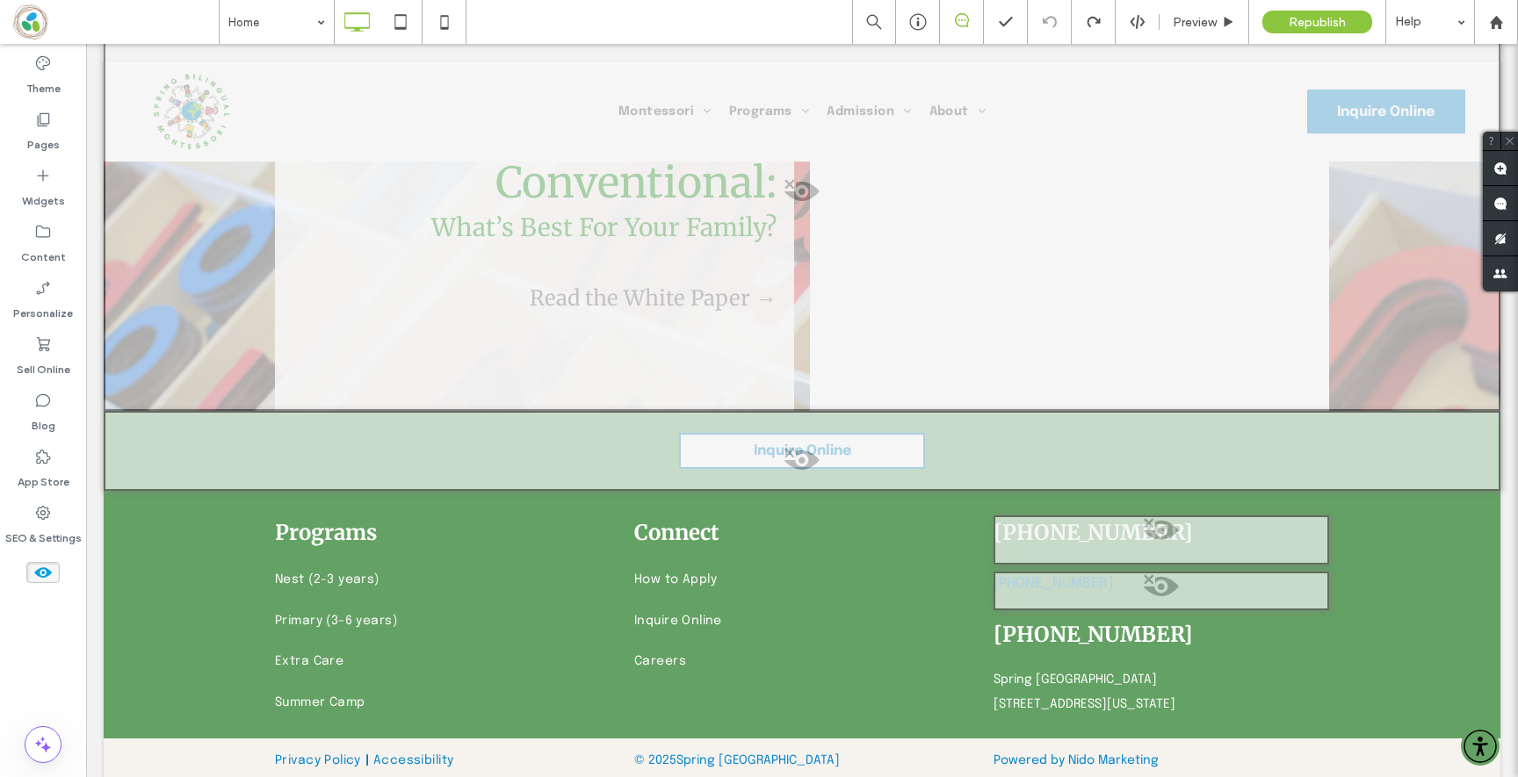
click at [49, 574] on use at bounding box center [43, 573] width 18 height 11
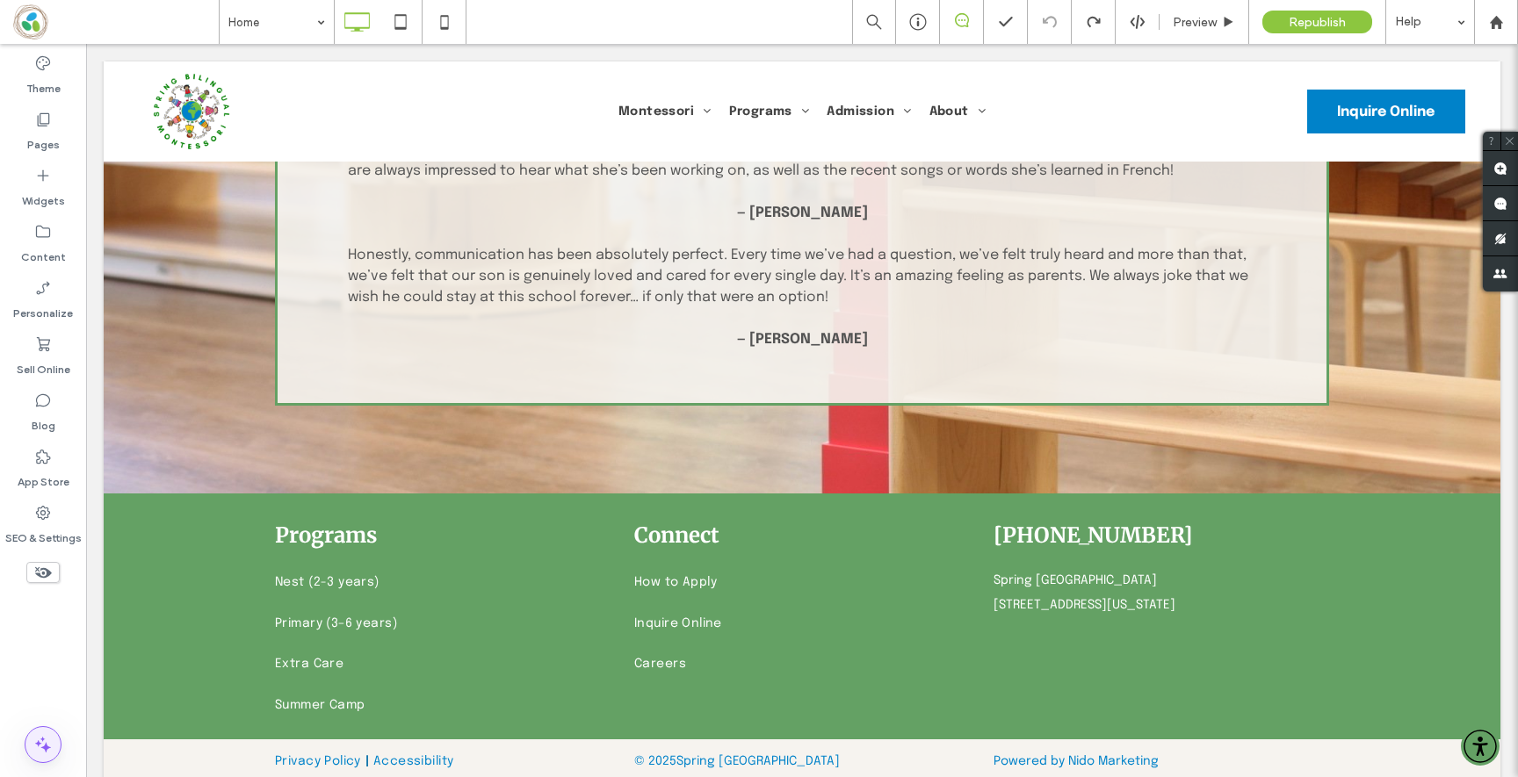
click at [50, 744] on icon at bounding box center [43, 744] width 21 height 21
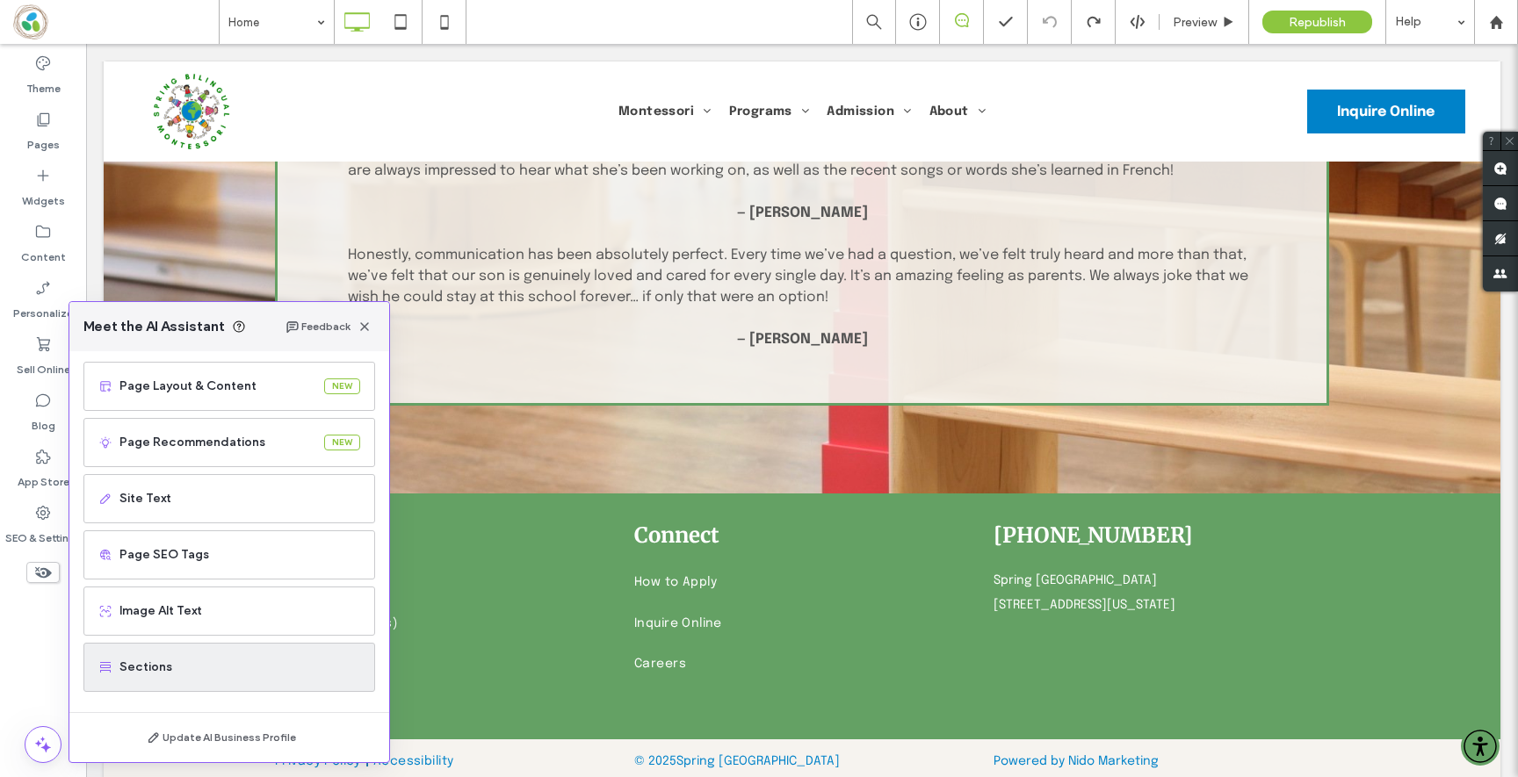
scroll to position [112, 0]
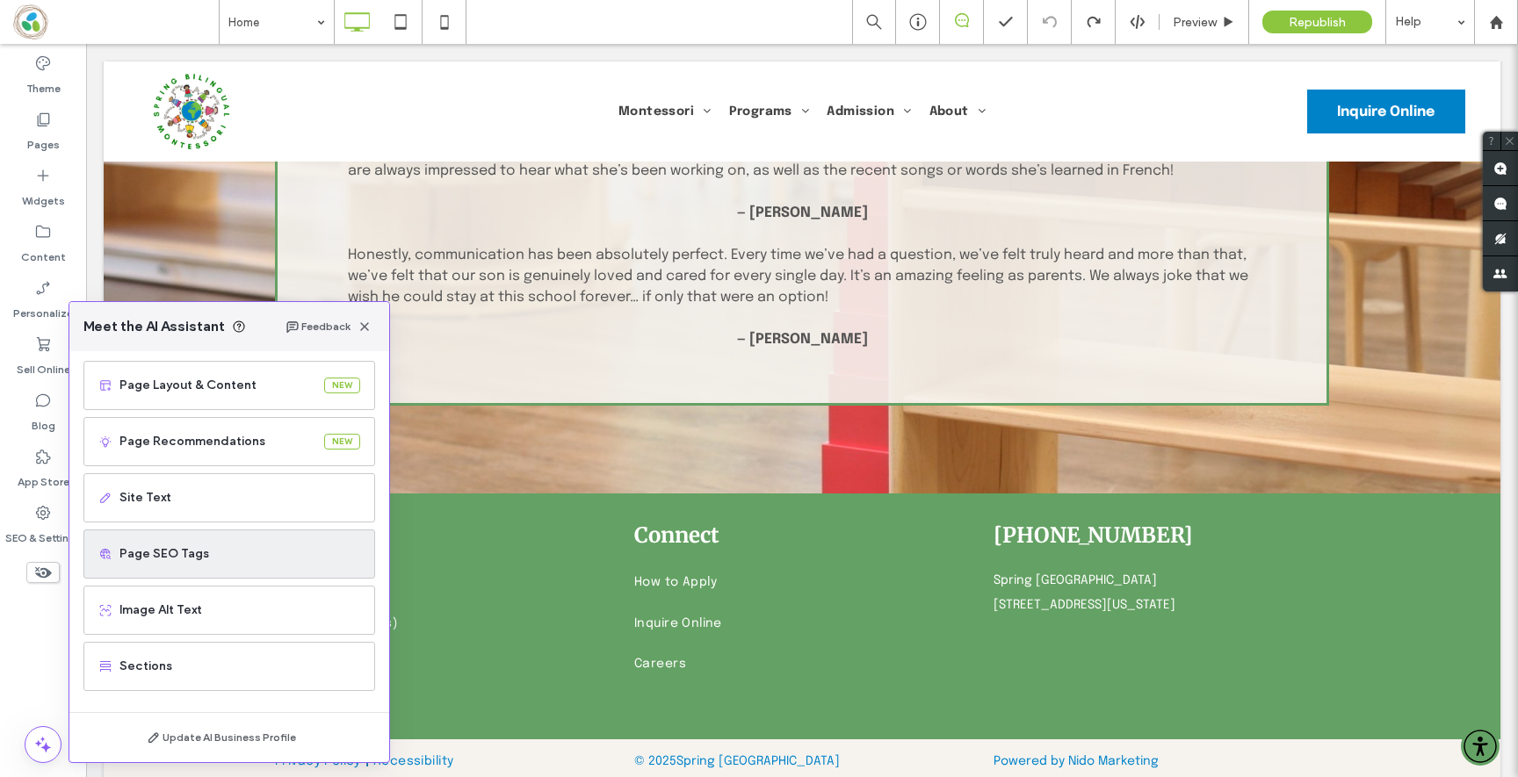
click at [155, 564] on div "Page SEO Tags" at bounding box center [229, 554] width 292 height 49
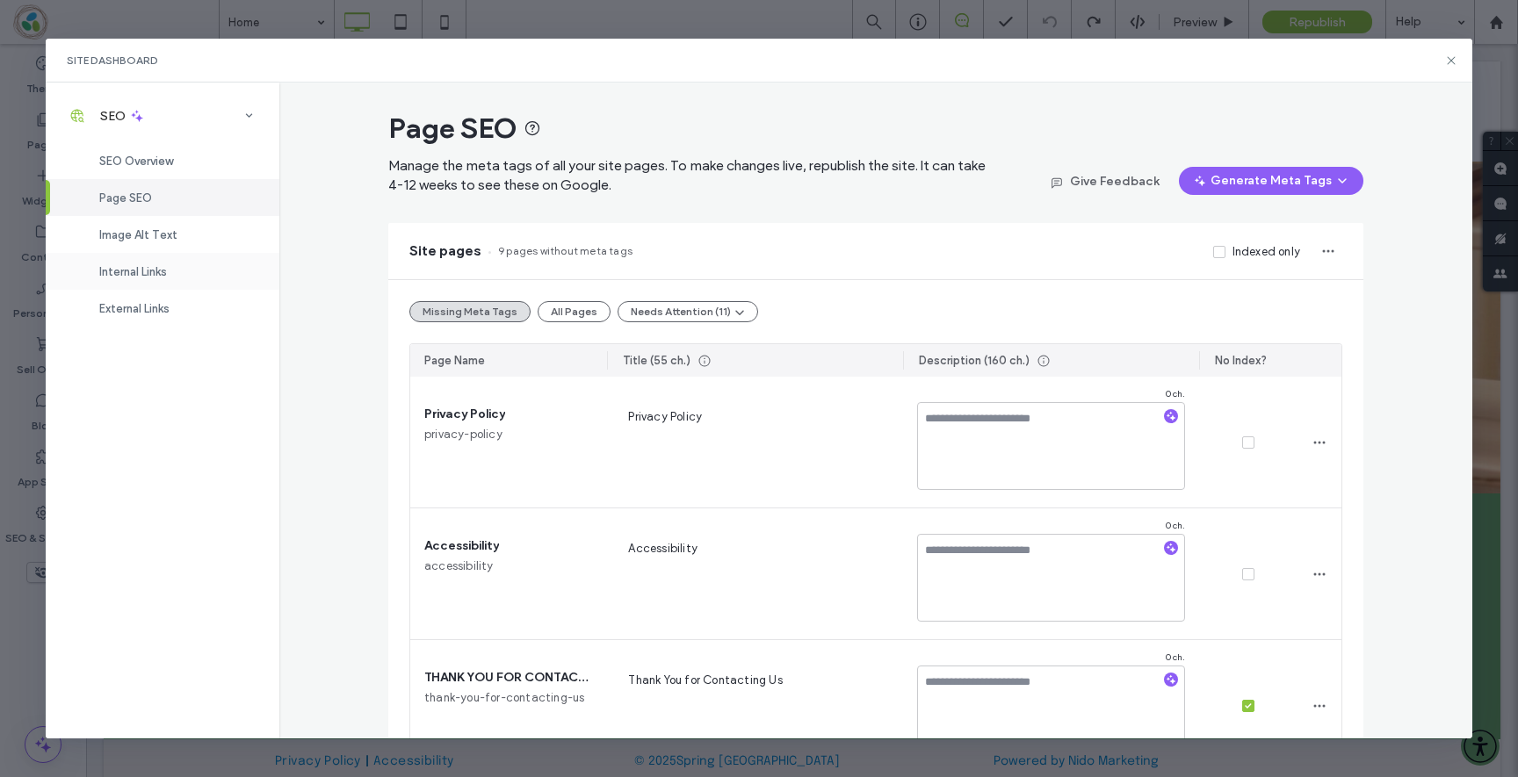
click at [132, 269] on span "Internal Links" at bounding box center [133, 271] width 68 height 13
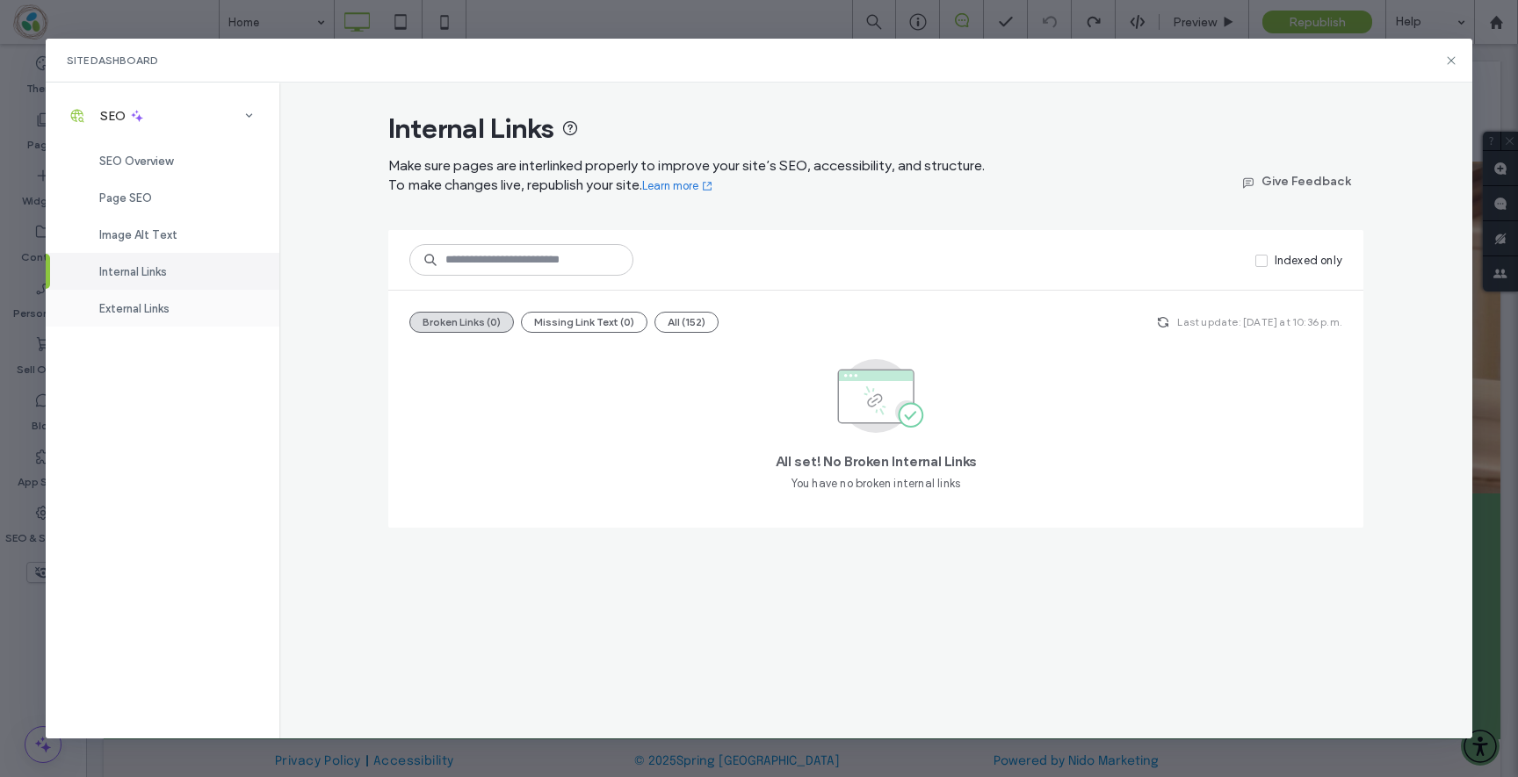
click at [146, 309] on span "External Links" at bounding box center [134, 308] width 70 height 13
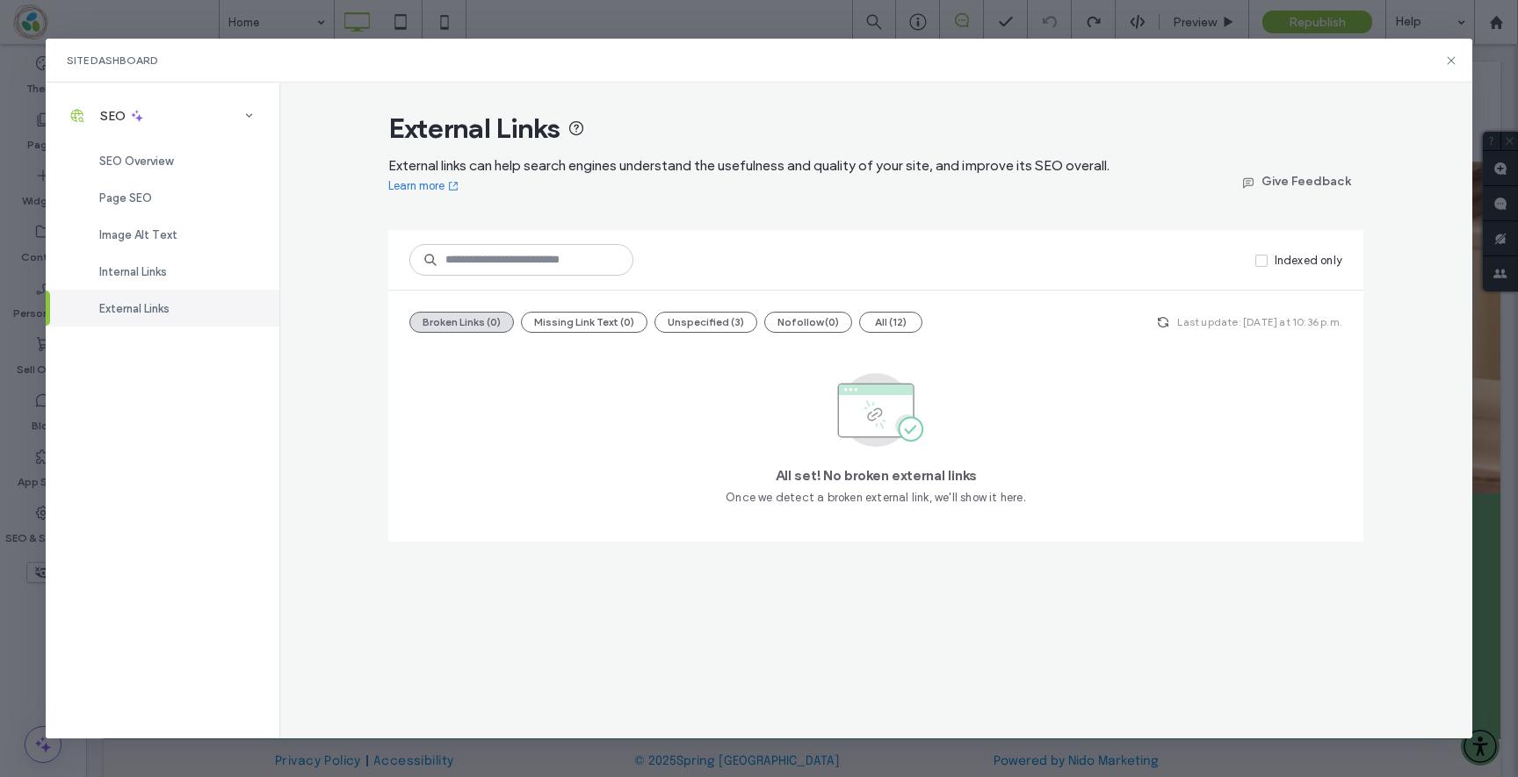
drag, startPoint x: 517, startPoint y: 40, endPoint x: 510, endPoint y: 26, distance: 15.7
click at [517, 39] on div "Site Dashboard" at bounding box center [759, 61] width 1427 height 44
click at [504, 19] on div "Site Dashboard SEO SEO Overview Page SEO Image Alt Text Internal Links External…" at bounding box center [759, 388] width 1518 height 777
click at [397, 23] on div "Site Dashboard SEO SEO Overview Page SEO Image Alt Text Internal Links External…" at bounding box center [759, 388] width 1518 height 777
click at [1452, 66] on icon at bounding box center [1451, 61] width 14 height 14
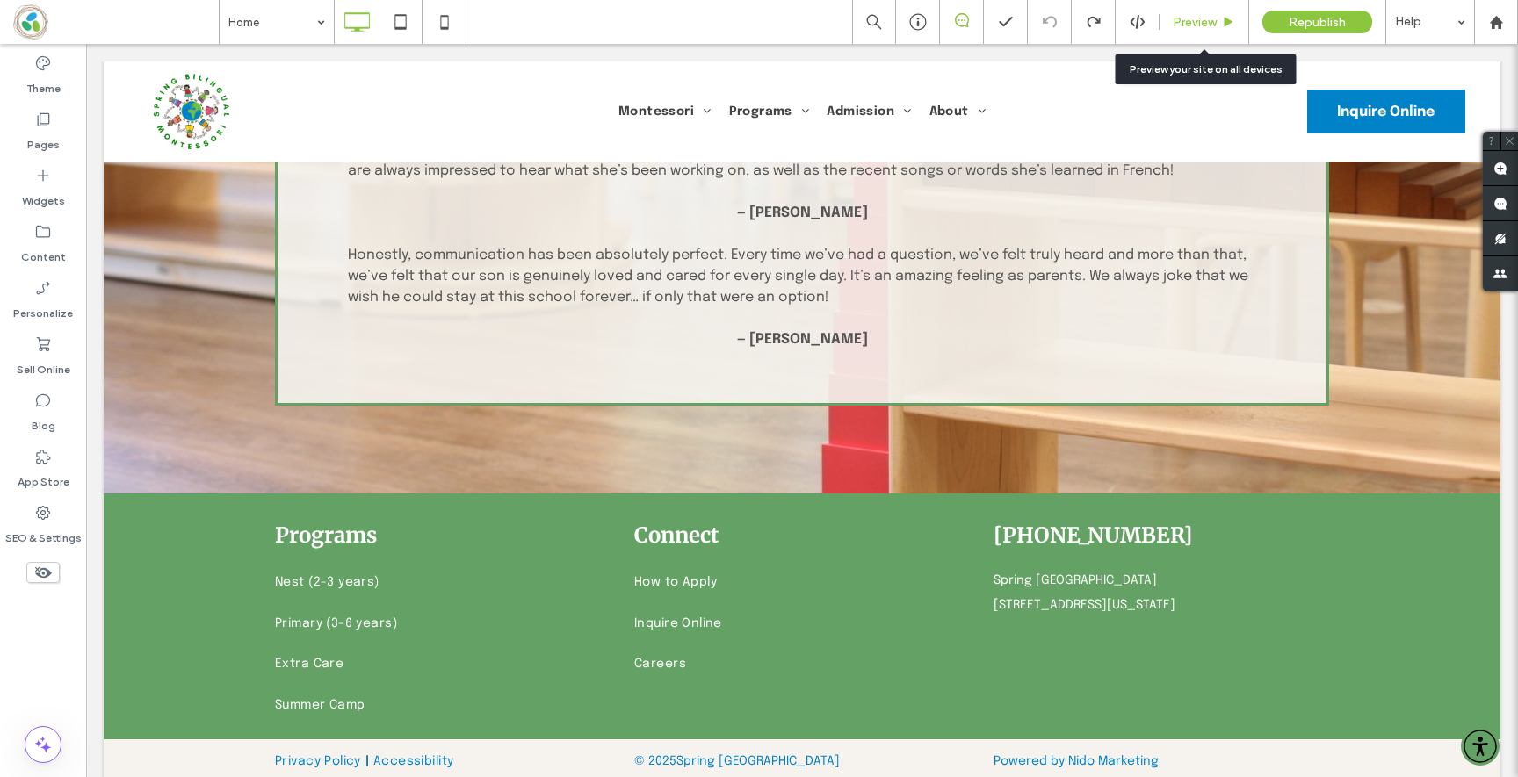
click at [1209, 20] on span "Preview" at bounding box center [1195, 22] width 44 height 15
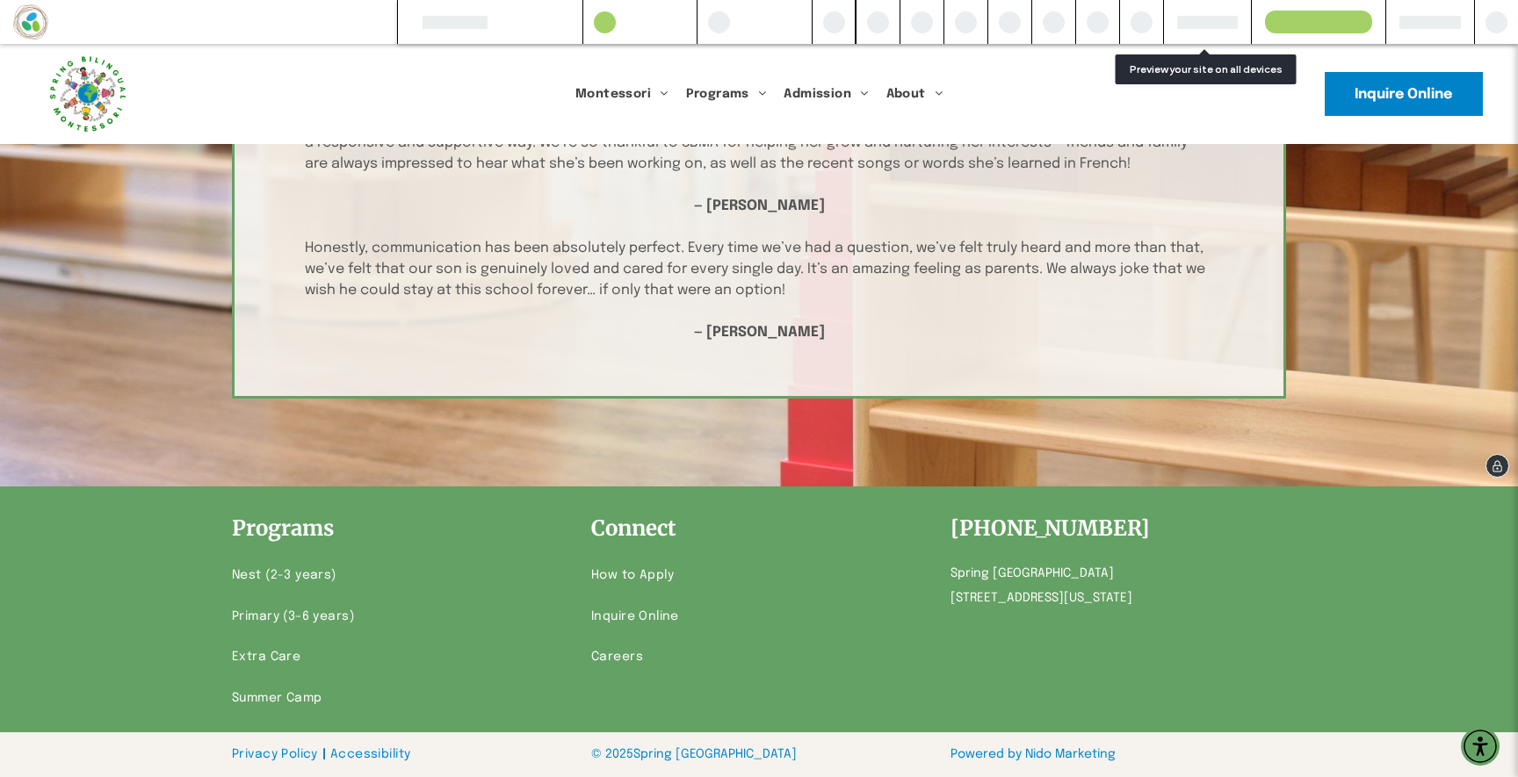
scroll to position [2837, 0]
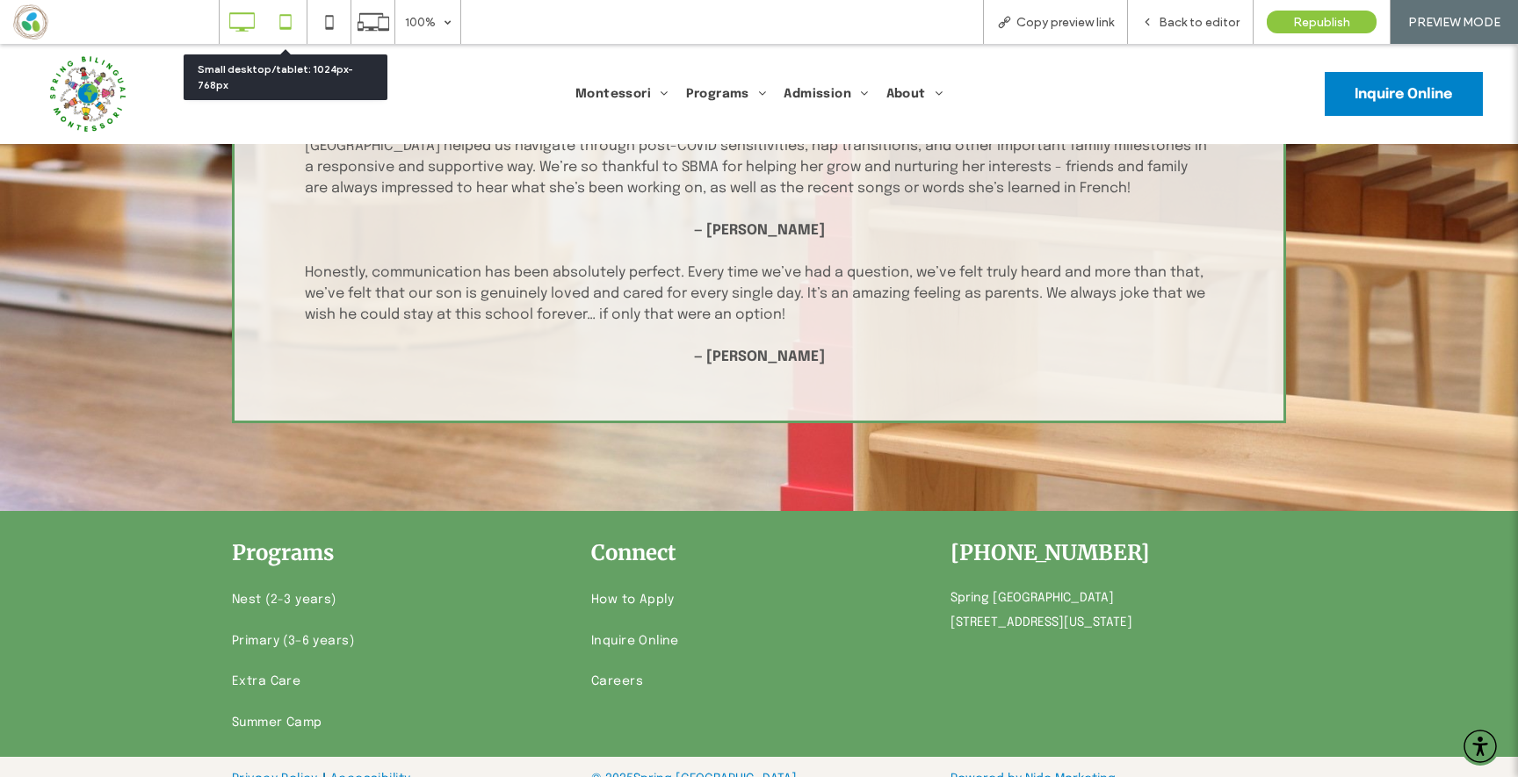
click at [296, 13] on icon at bounding box center [285, 21] width 35 height 35
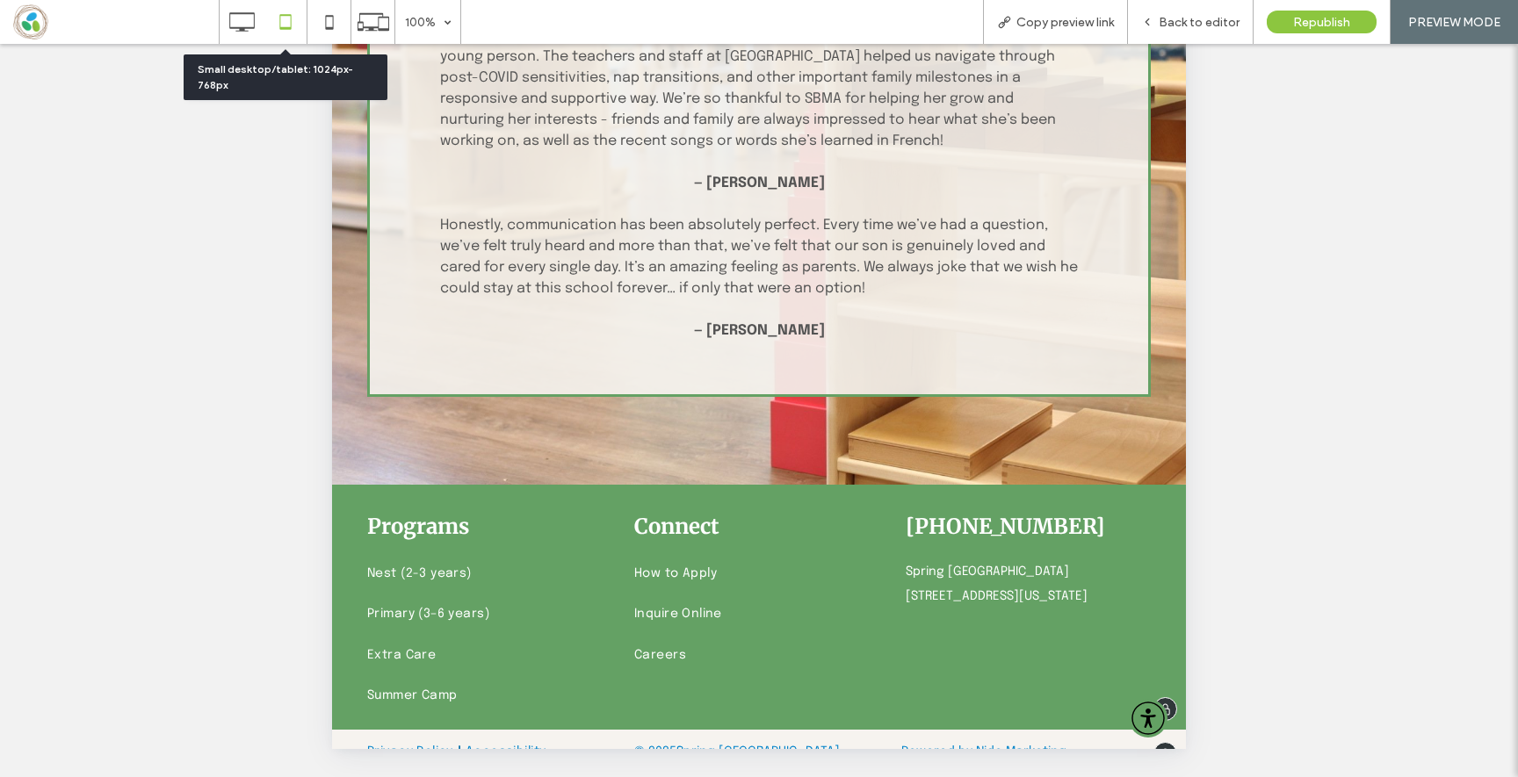
scroll to position [2534, 0]
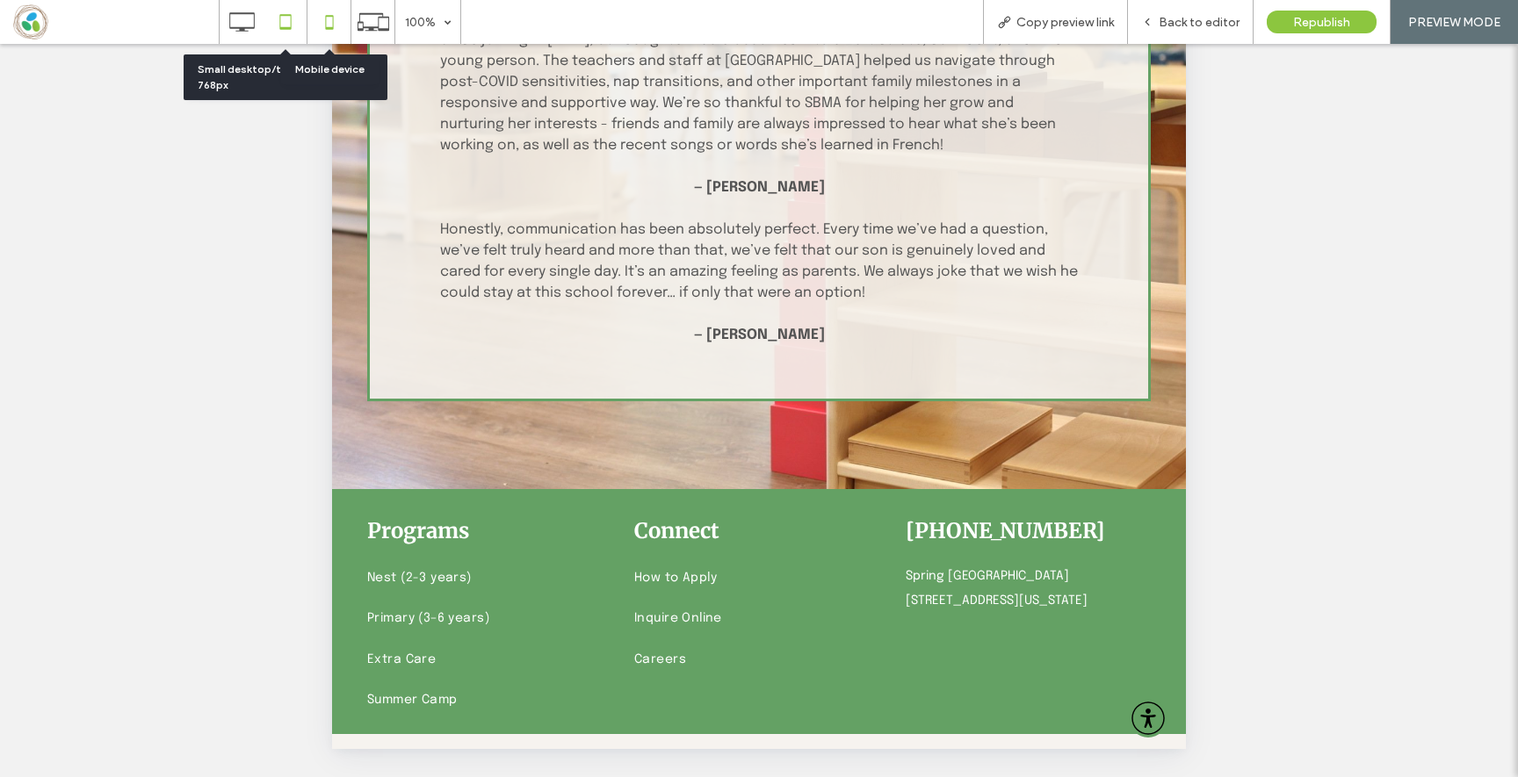
click at [330, 25] on icon at bounding box center [329, 21] width 35 height 35
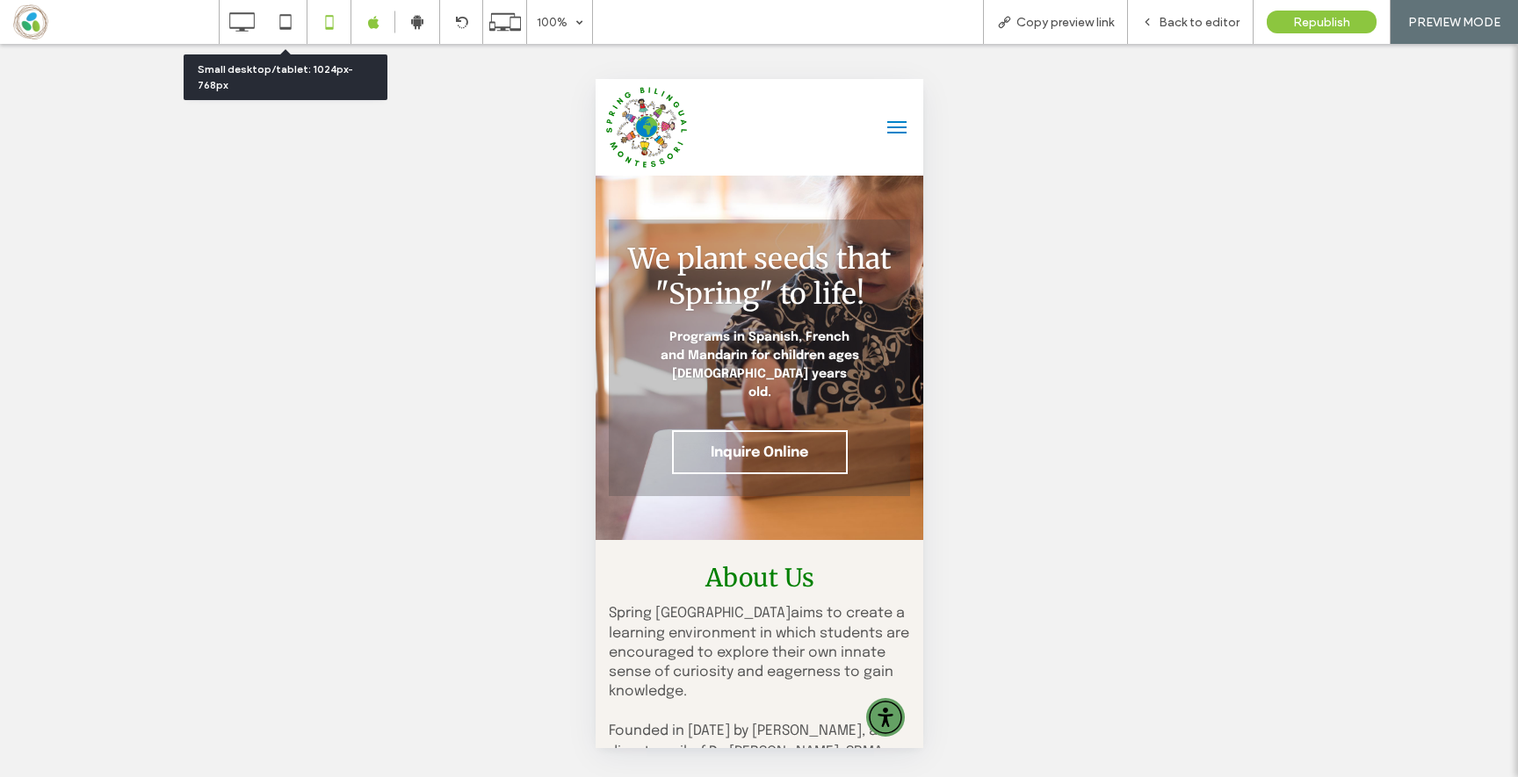
scroll to position [5169, 0]
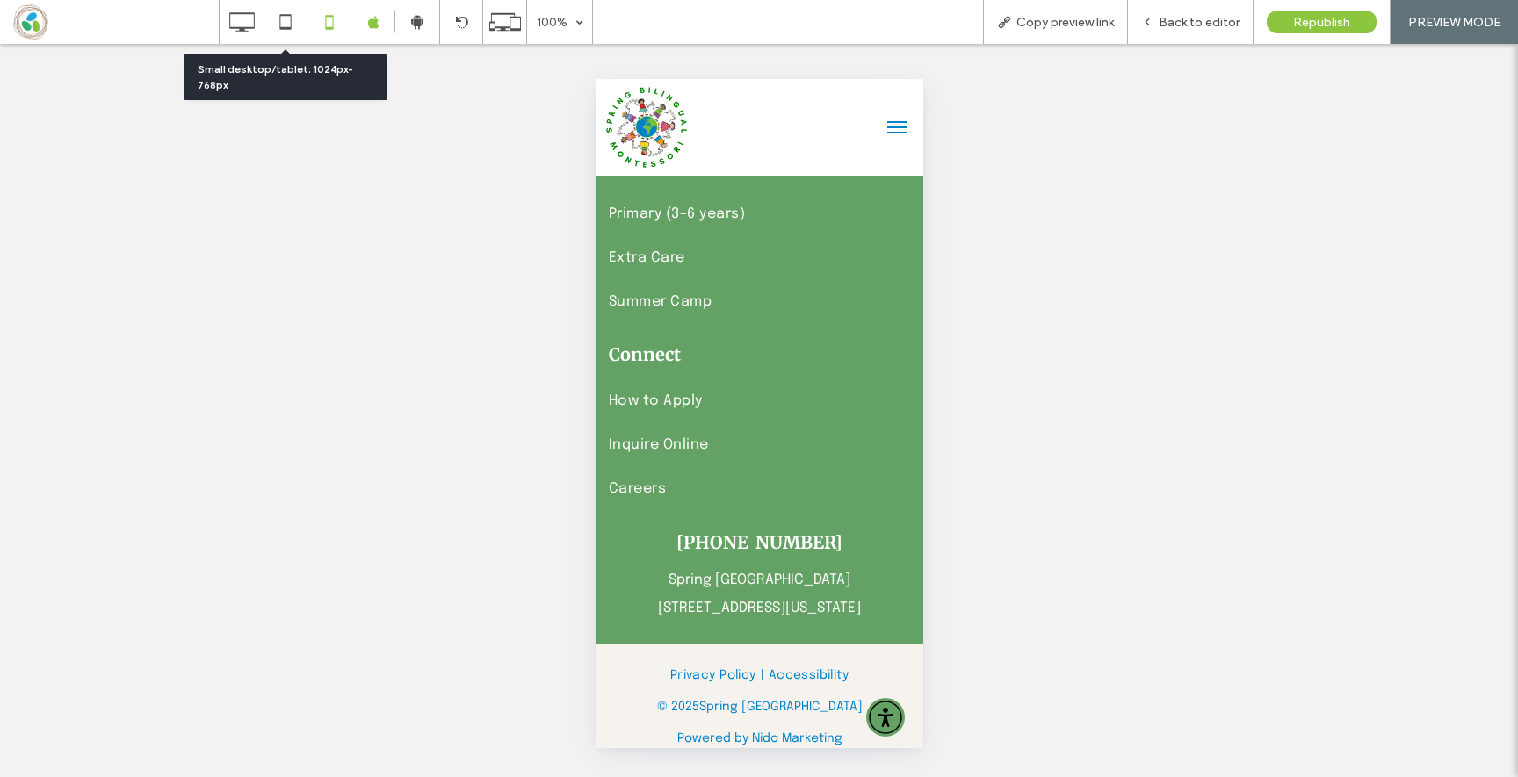
click at [893, 134] on button "menu" at bounding box center [895, 127] width 35 height 35
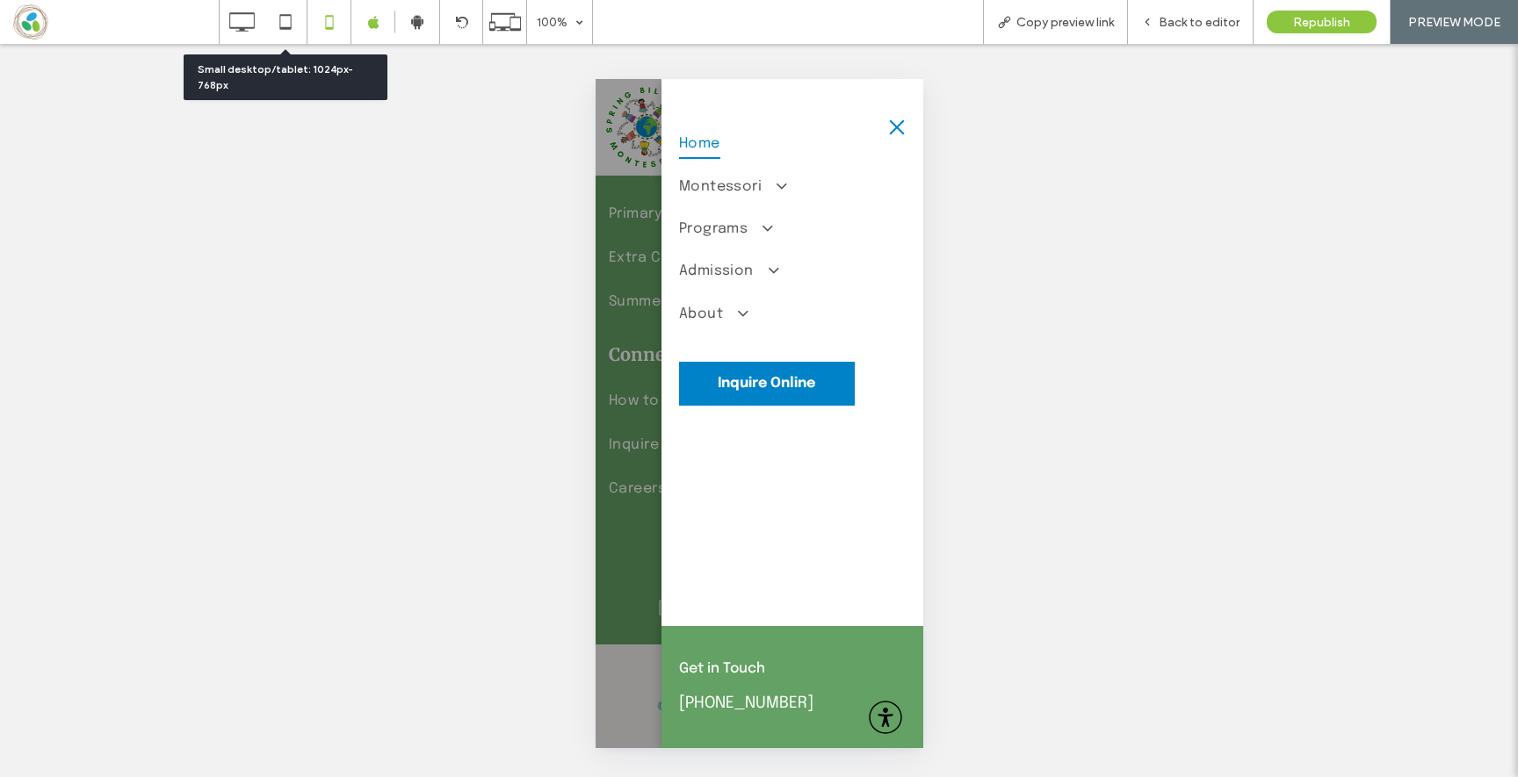
drag, startPoint x: 301, startPoint y: 21, endPoint x: 437, endPoint y: 67, distance: 142.8
click at [301, 21] on icon at bounding box center [285, 21] width 35 height 35
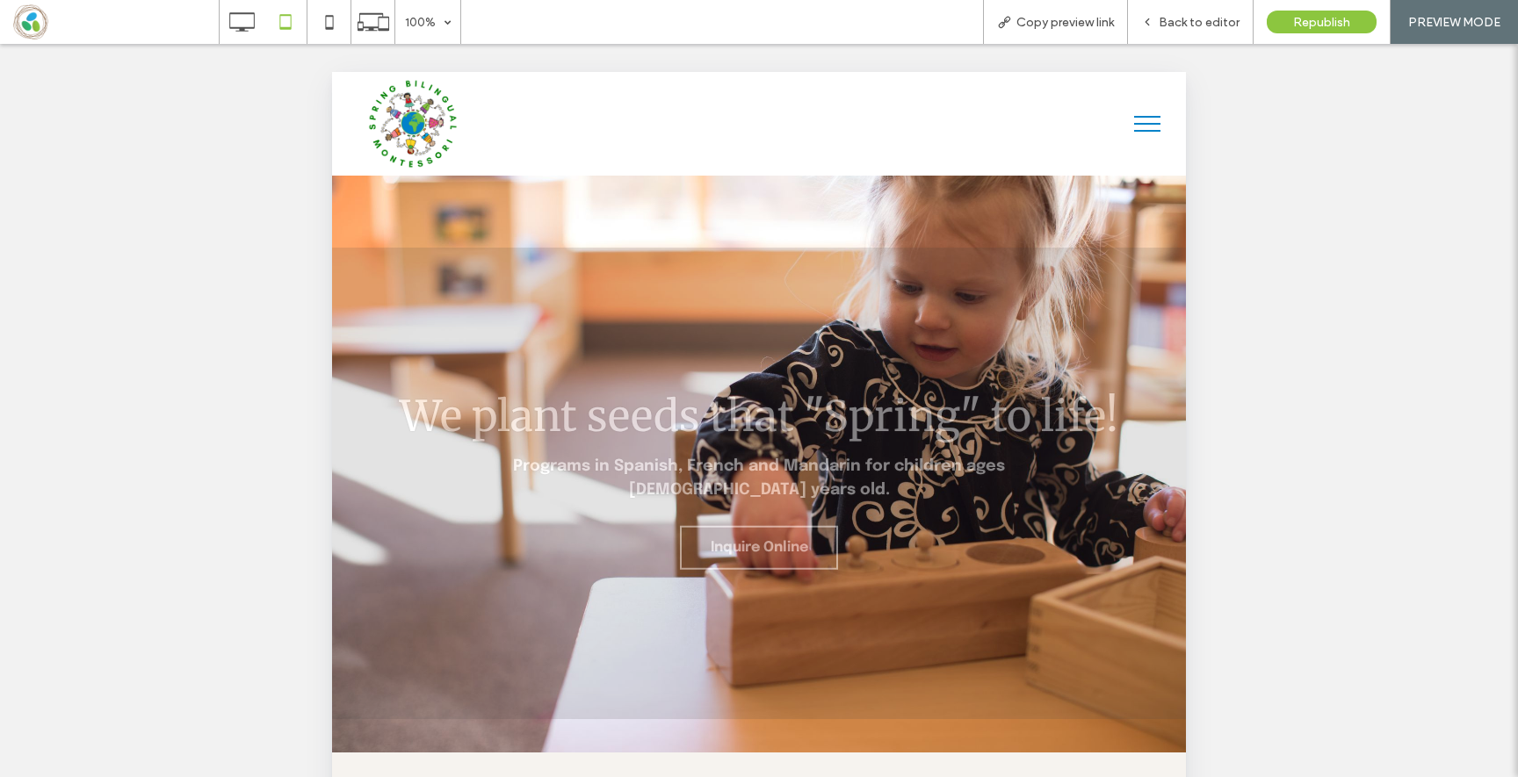
scroll to position [0, 0]
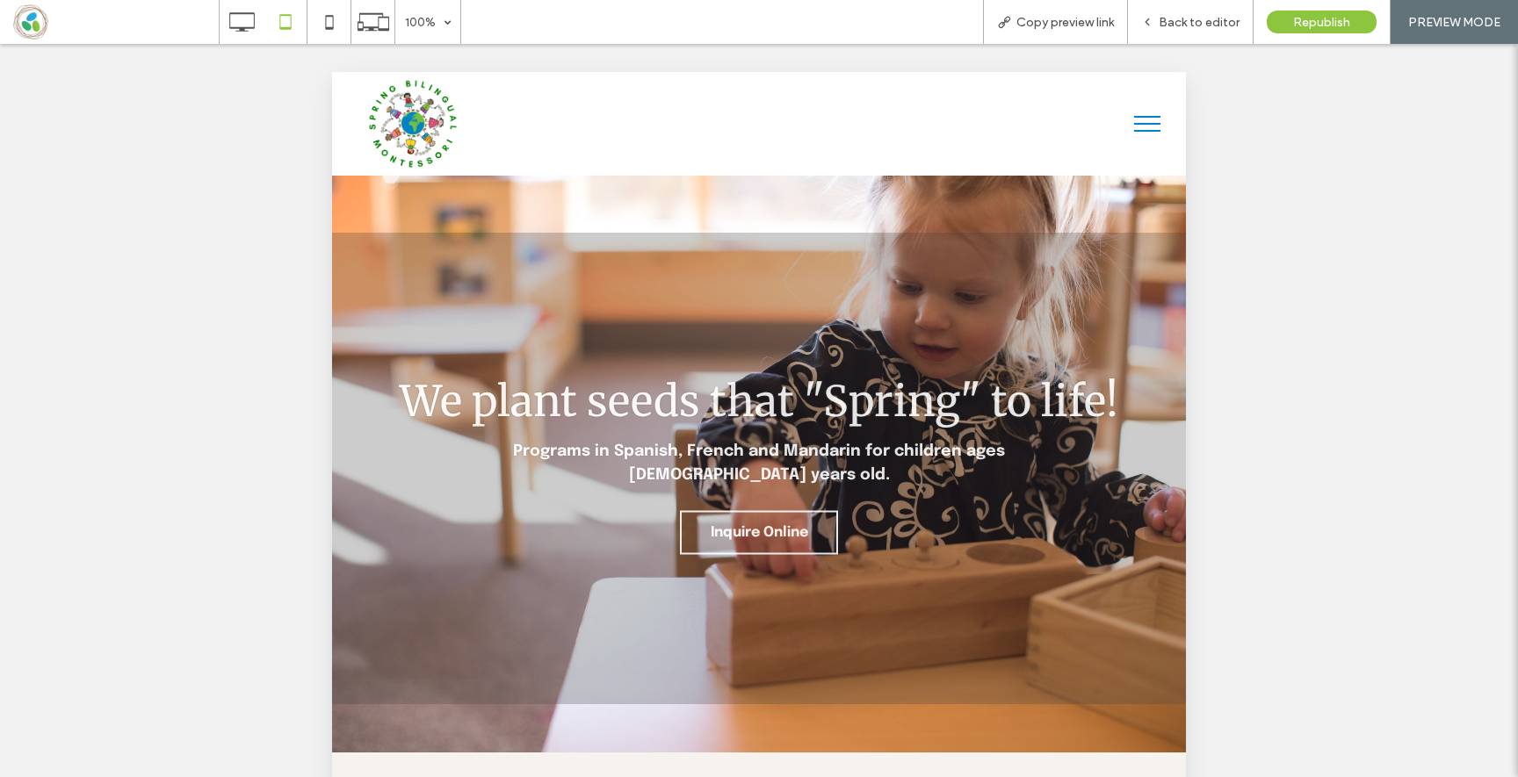
click at [1141, 133] on button "menu" at bounding box center [1147, 124] width 46 height 46
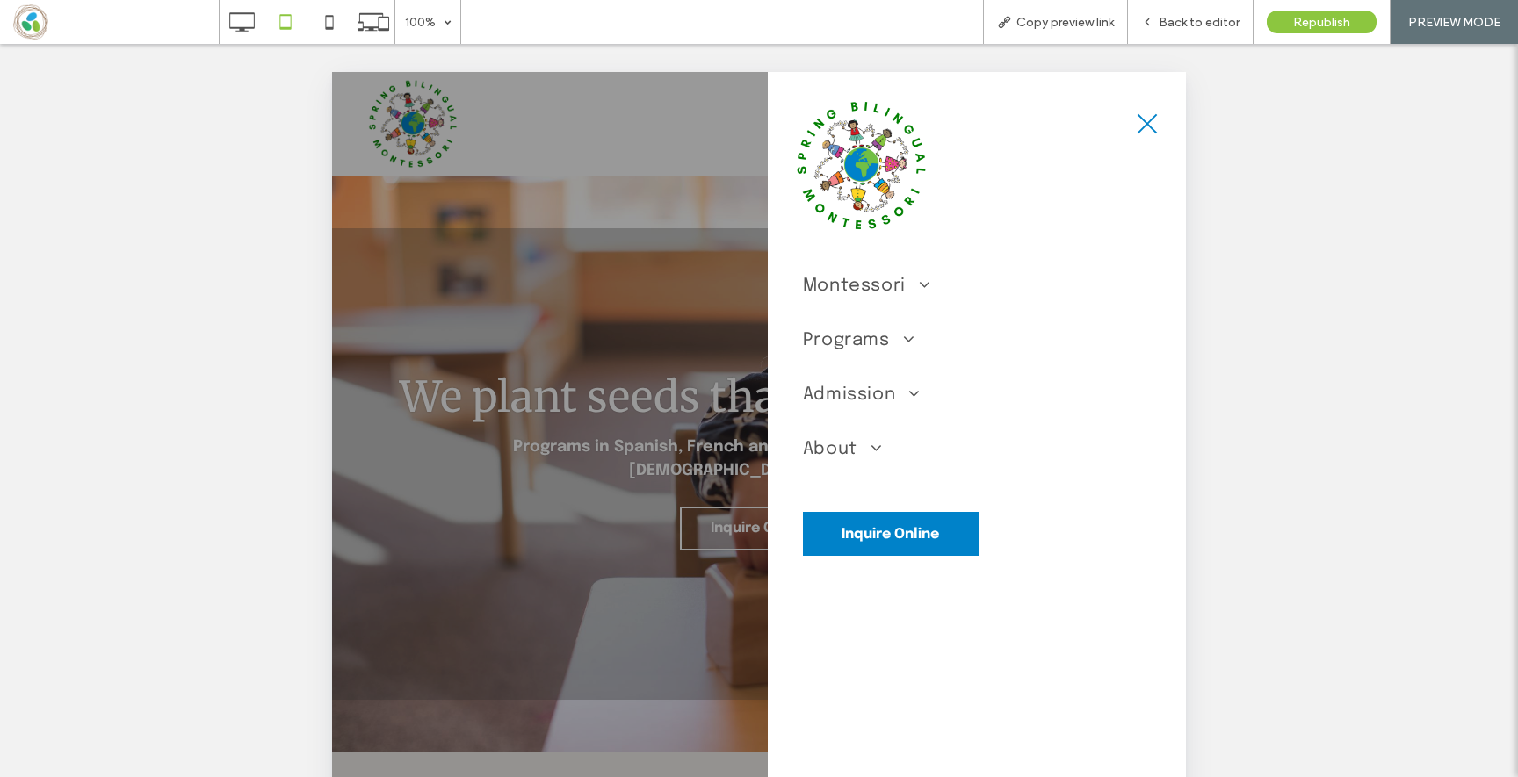
scroll to position [447, 0]
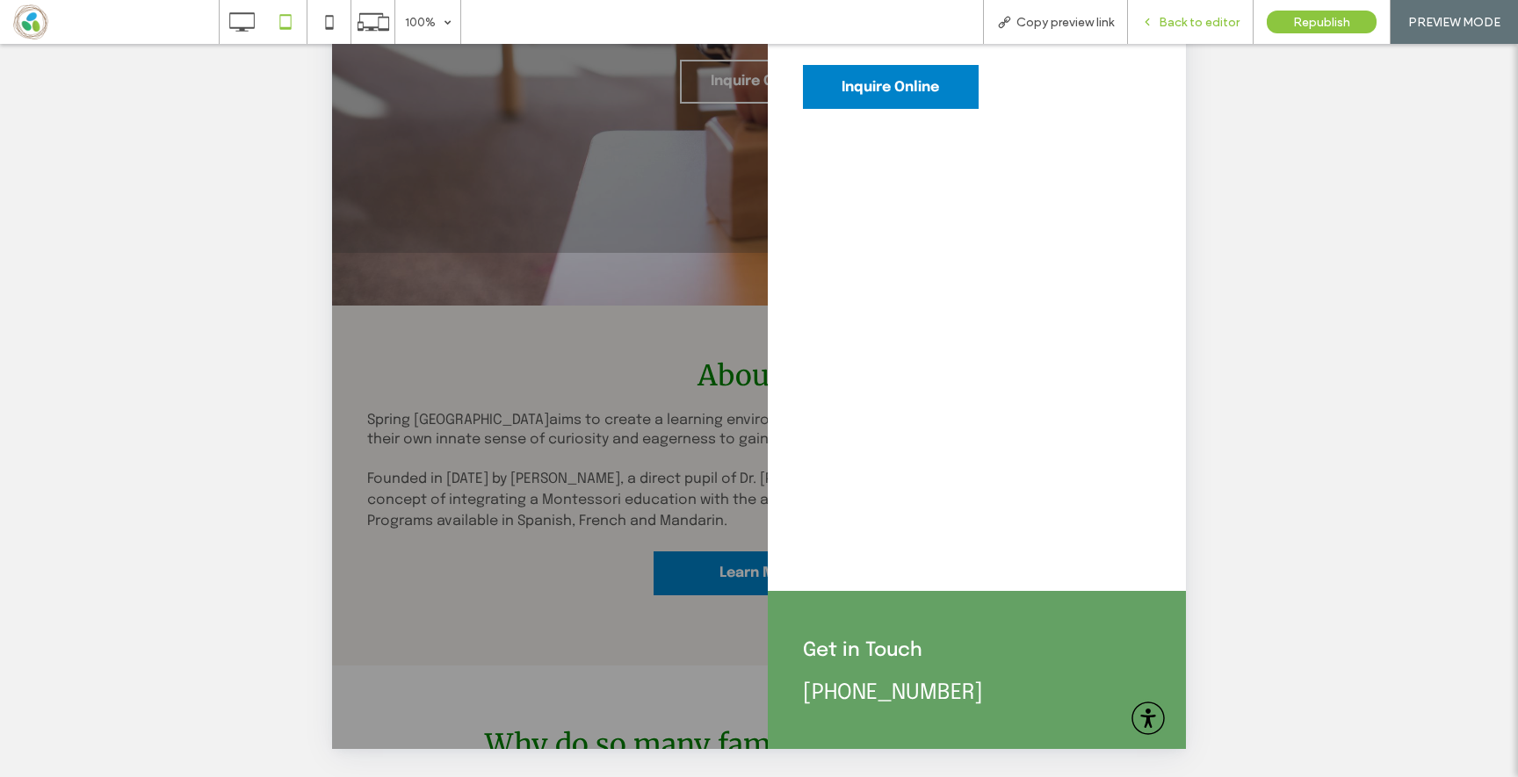
click at [1191, 11] on div "Back to editor" at bounding box center [1191, 22] width 126 height 44
click at [233, 18] on icon at bounding box center [241, 21] width 35 height 35
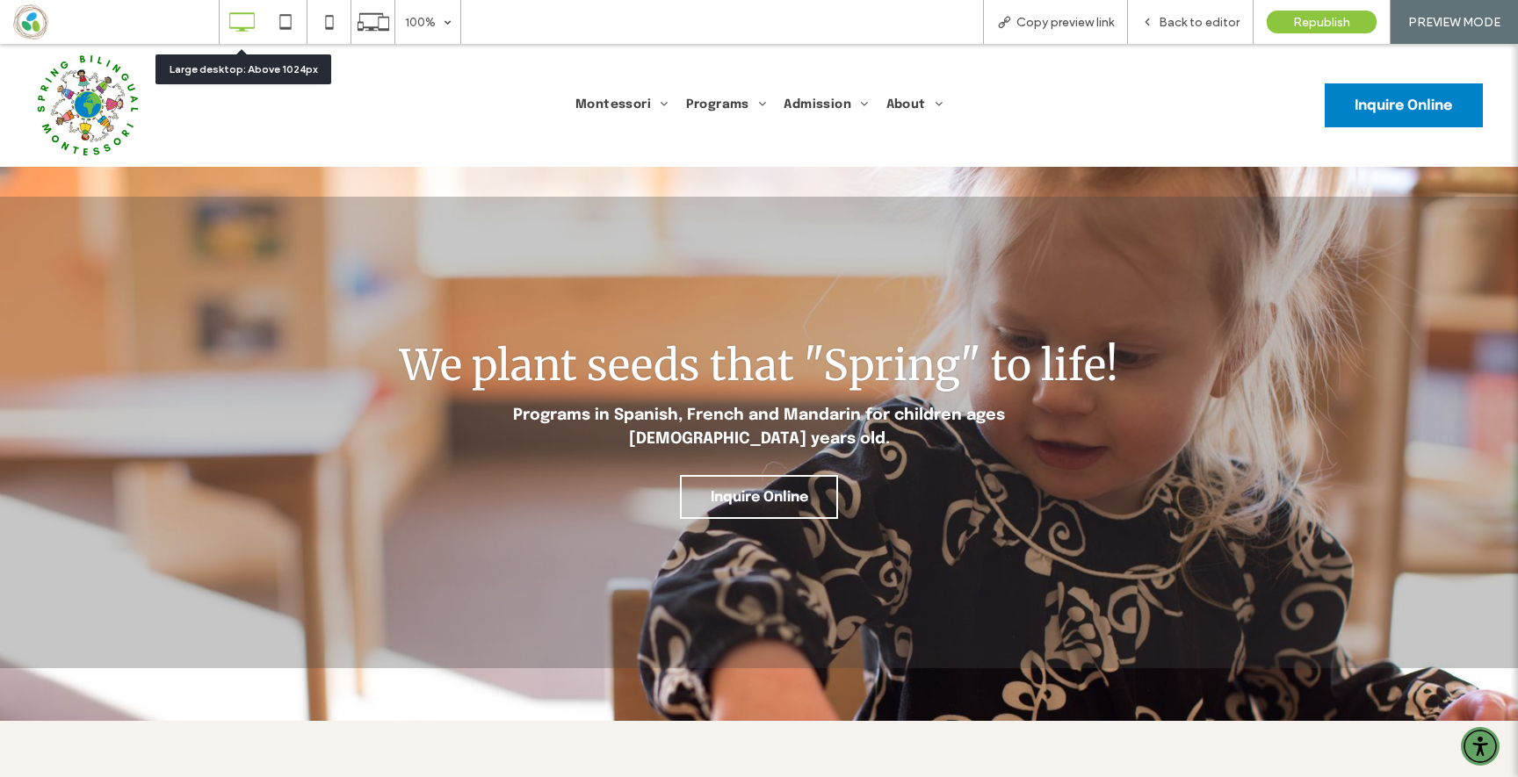
scroll to position [0, 0]
click at [1163, 25] on span "Back to editor" at bounding box center [1199, 22] width 81 height 15
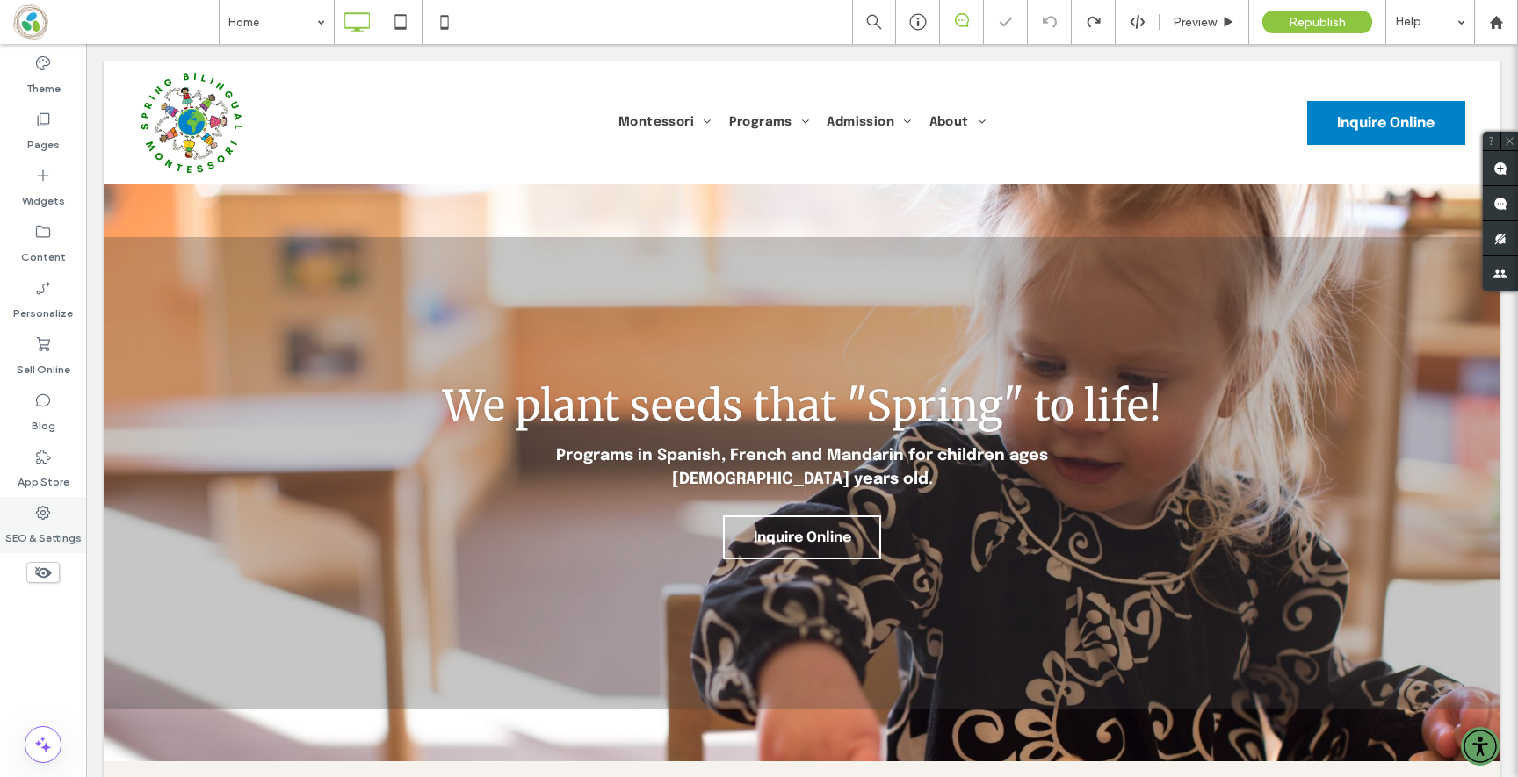
click at [29, 533] on label "SEO & Settings" at bounding box center [43, 534] width 76 height 25
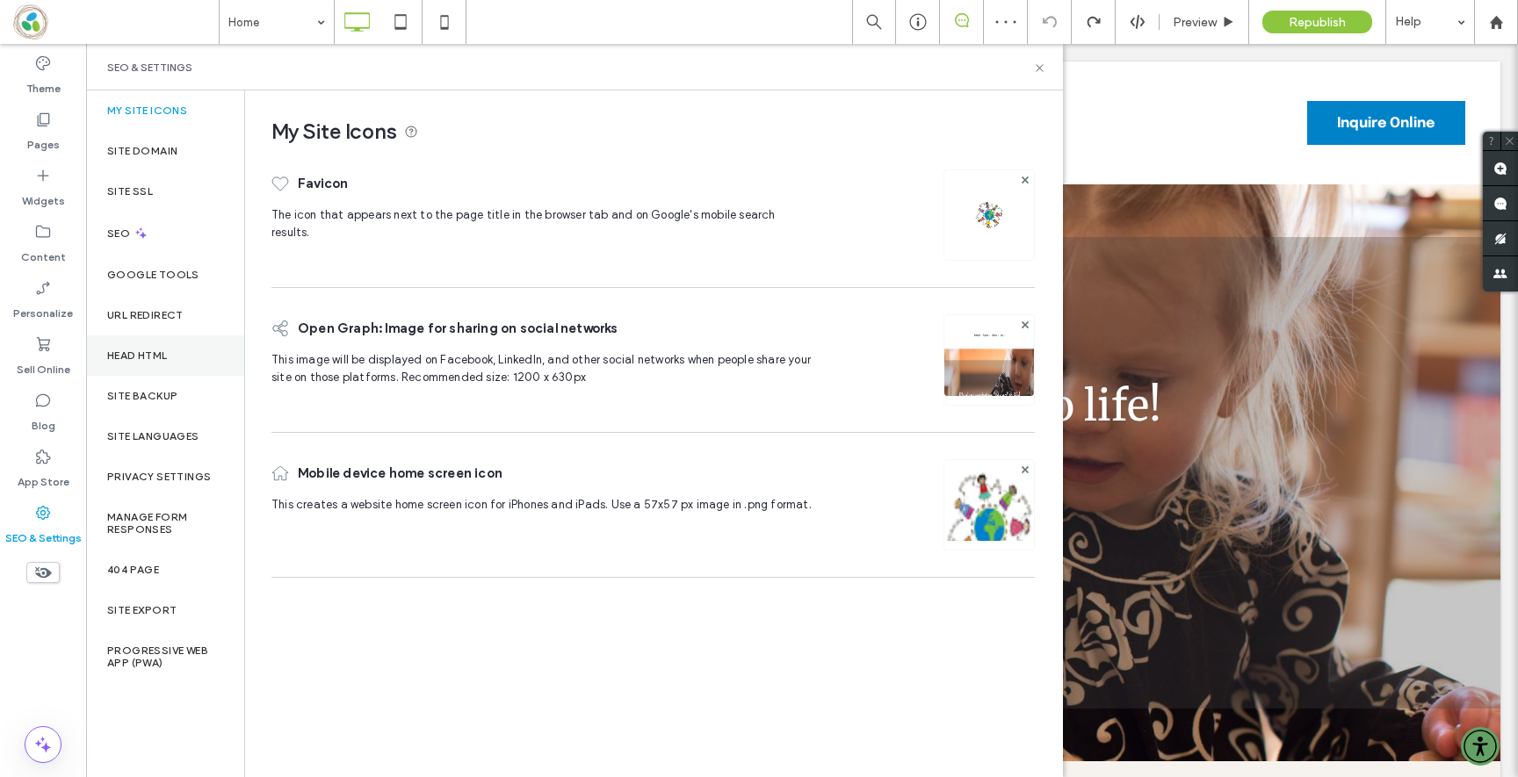
click at [161, 343] on div "Head HTML" at bounding box center [165, 356] width 158 height 40
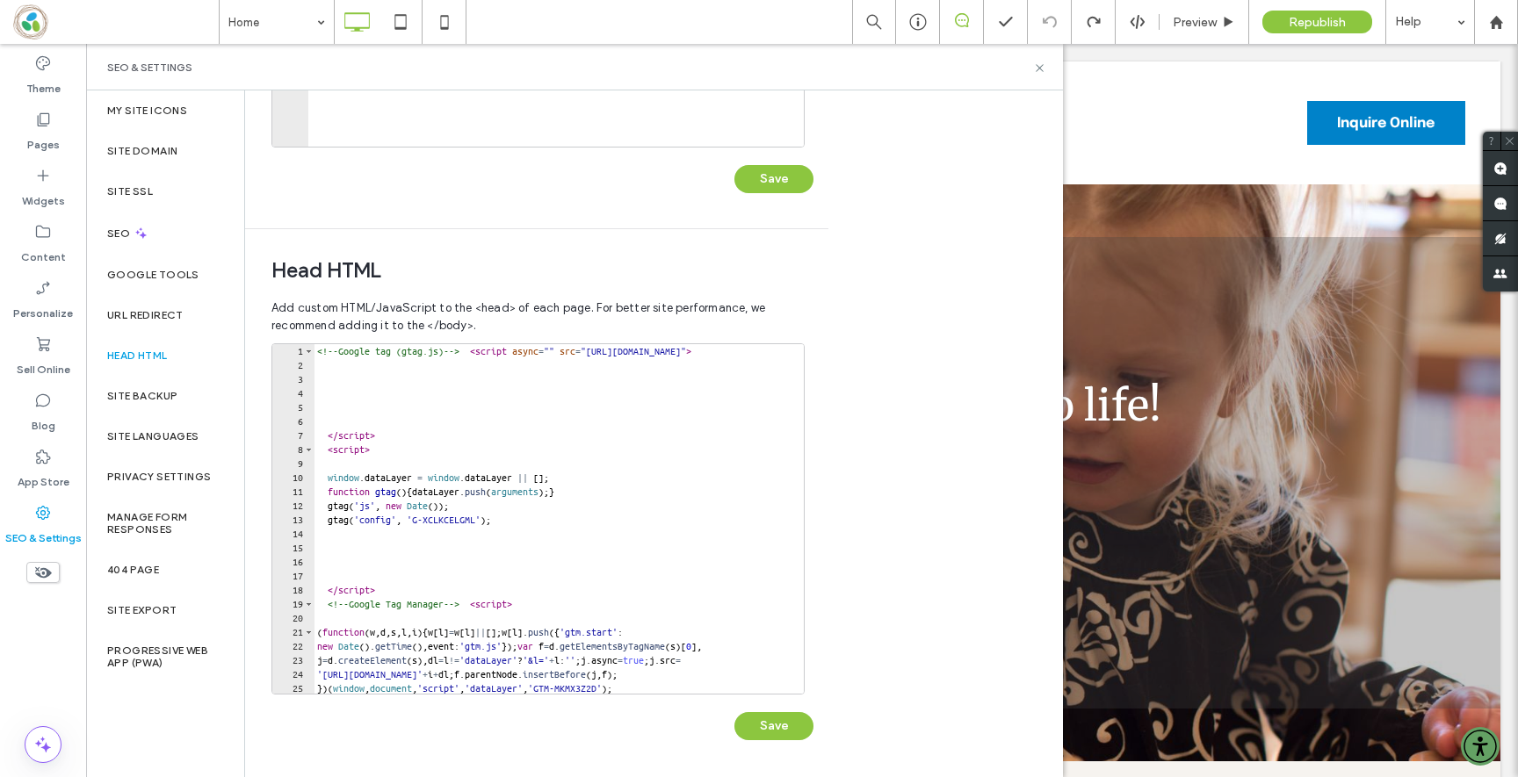
scroll to position [86, 0]
